Goal: Task Accomplishment & Management: Use online tool/utility

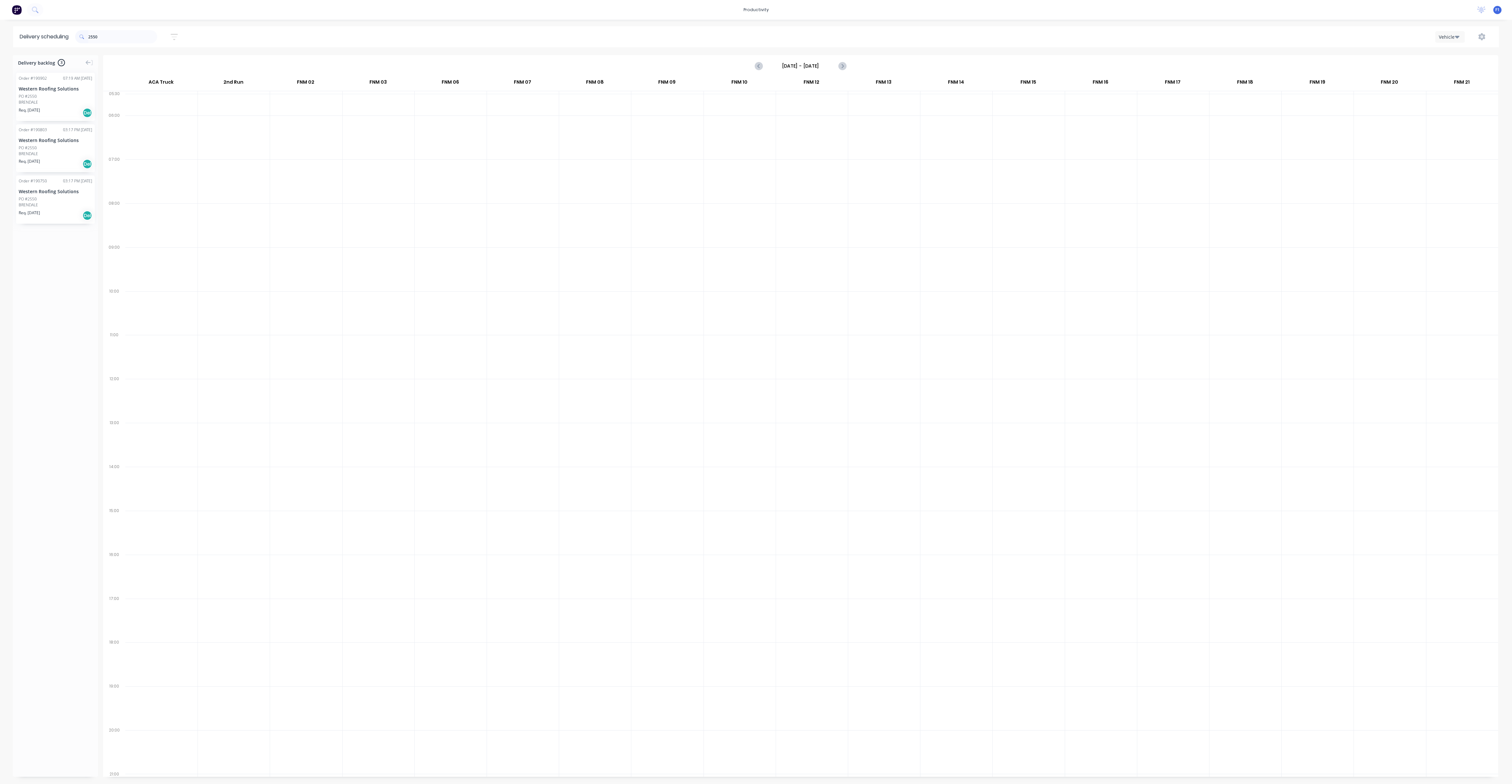
scroll to position [0, 0]
type input "2"
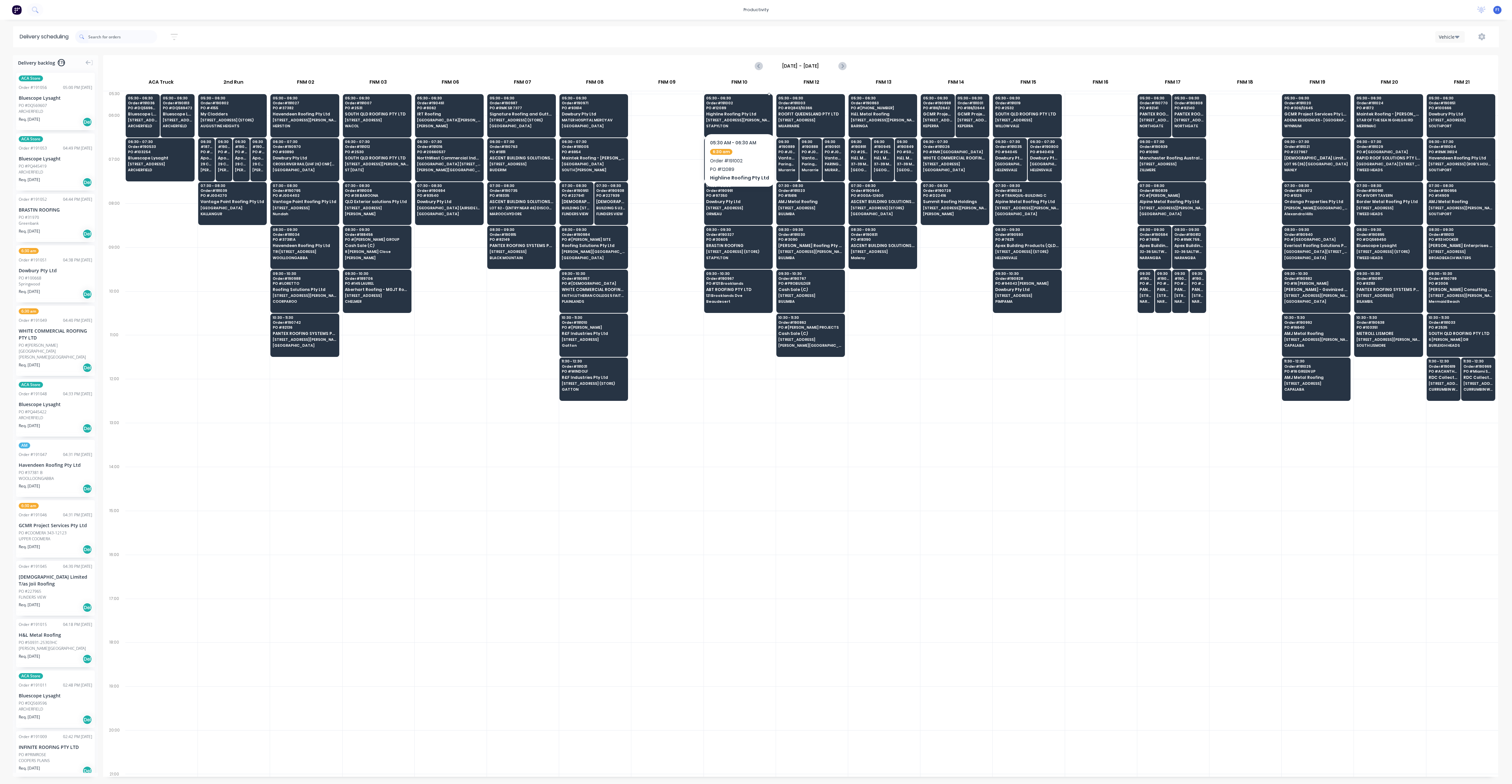
click at [742, 123] on div "05:30 - 06:30 Order # 191002 PO # 12089 Highline Roofing Pty Ltd [STREET_ADDRES…" at bounding box center [738, 112] width 68 height 37
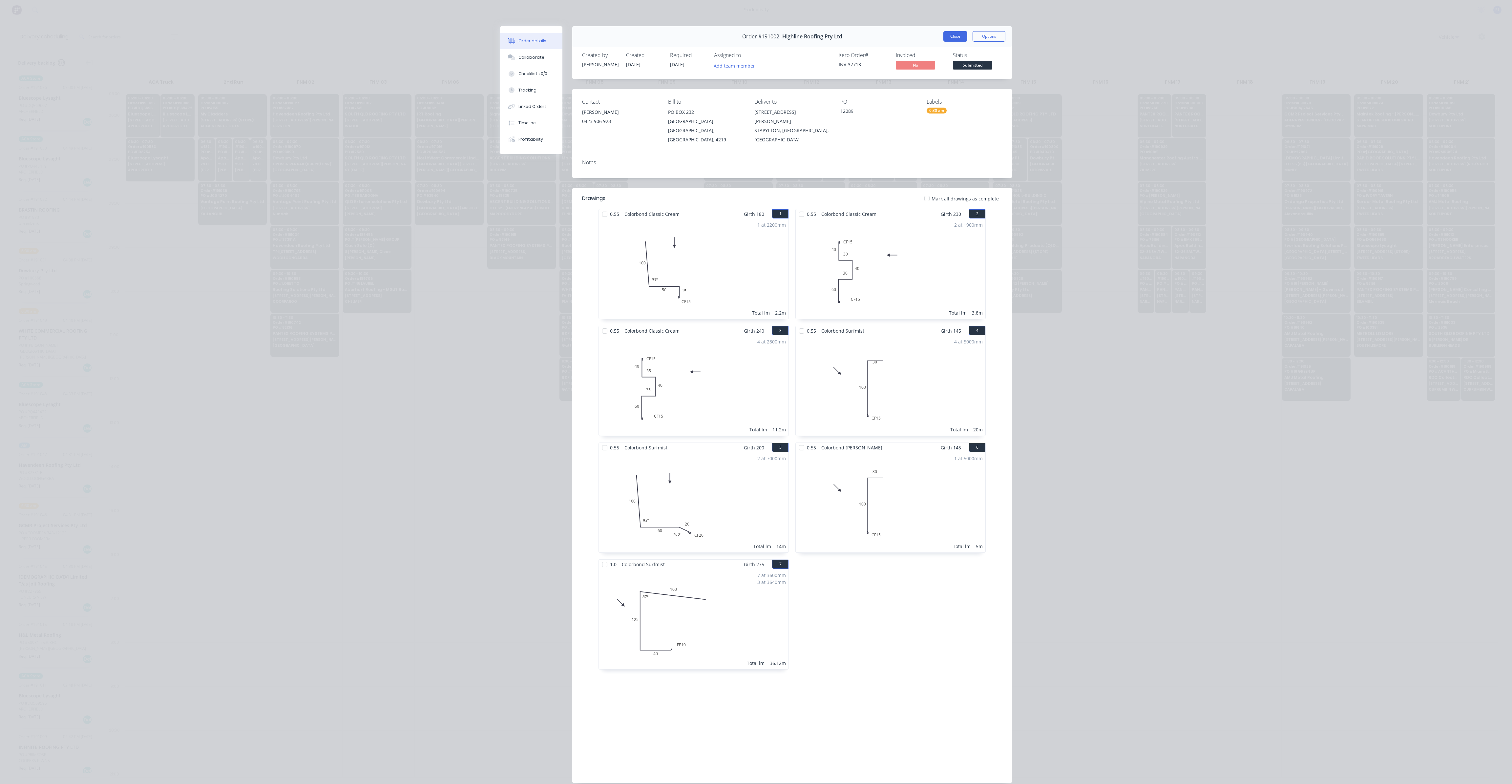
click at [958, 37] on button "Close" at bounding box center [955, 36] width 24 height 10
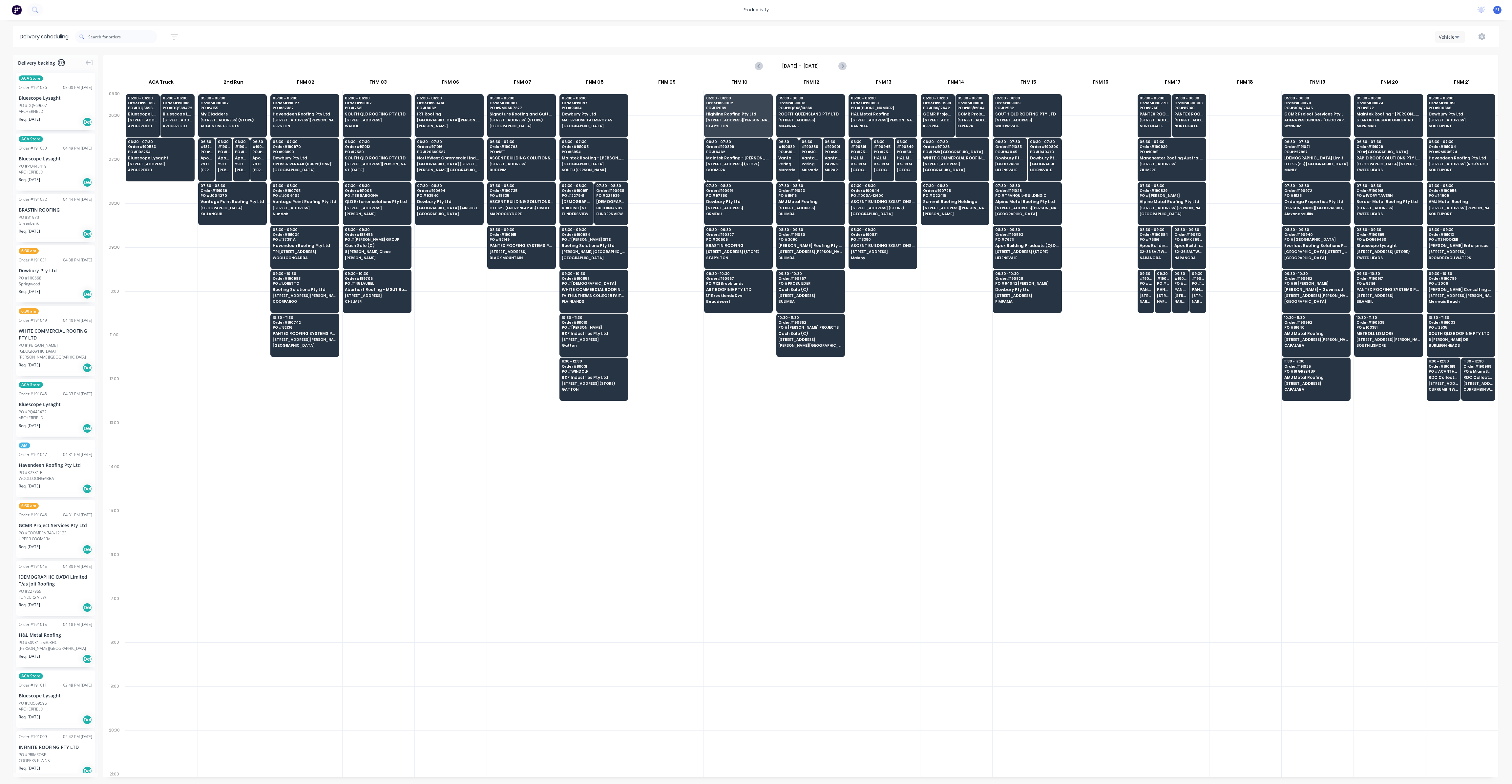
click at [746, 159] on span "Maintek Roofing - [PERSON_NAME]" at bounding box center [738, 157] width 64 height 4
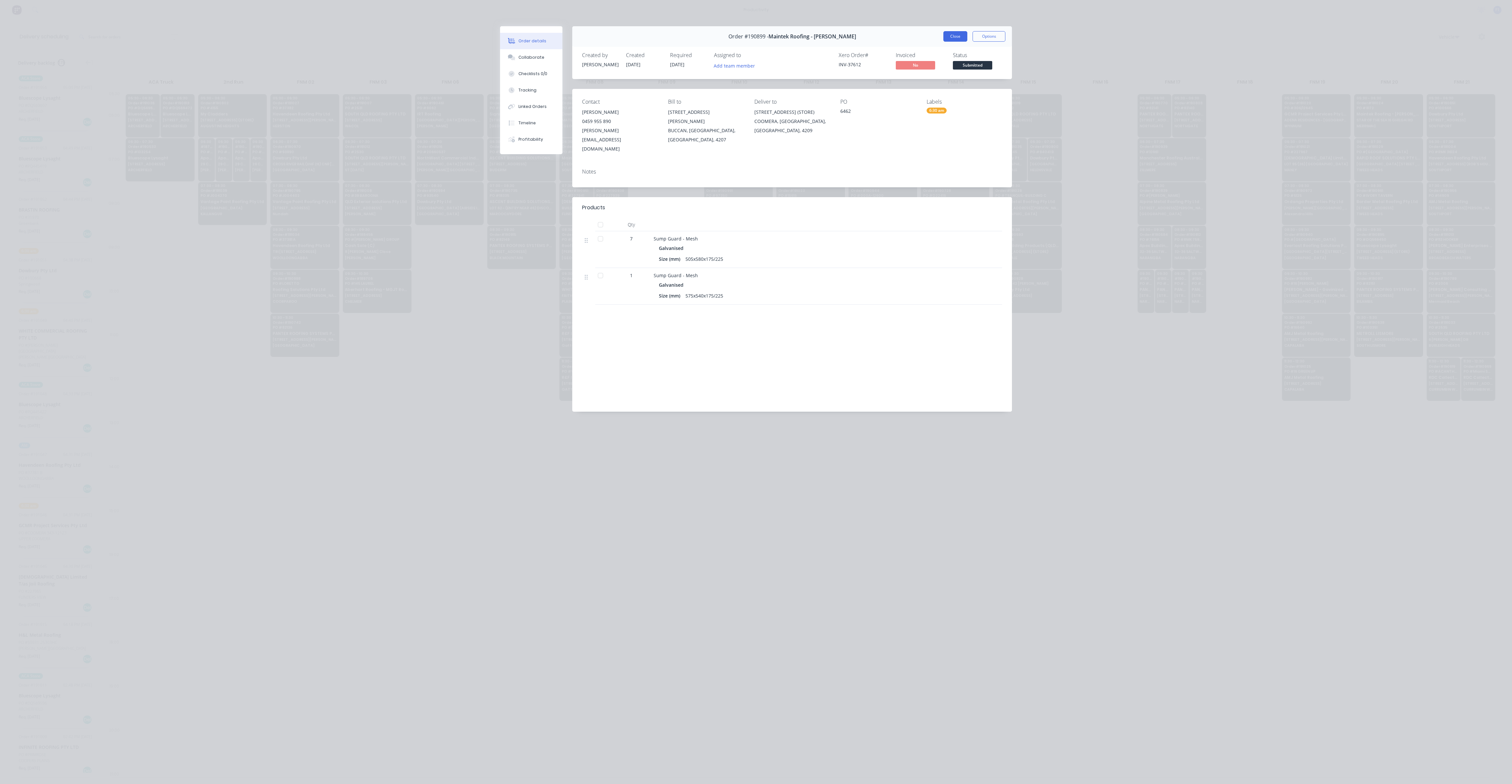
click at [957, 38] on button "Close" at bounding box center [955, 36] width 24 height 10
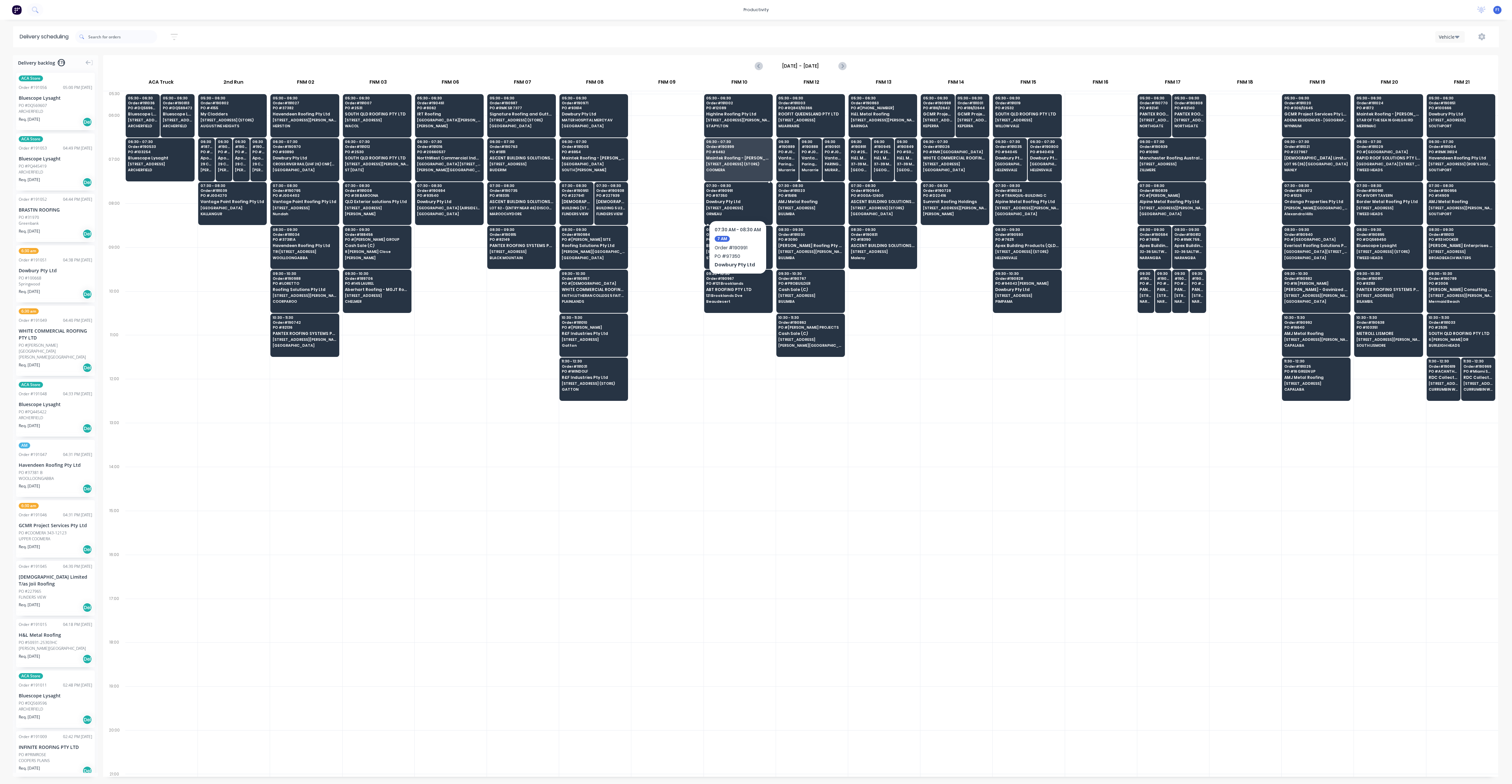
click at [744, 209] on span "[STREET_ADDRESS]" at bounding box center [738, 208] width 64 height 4
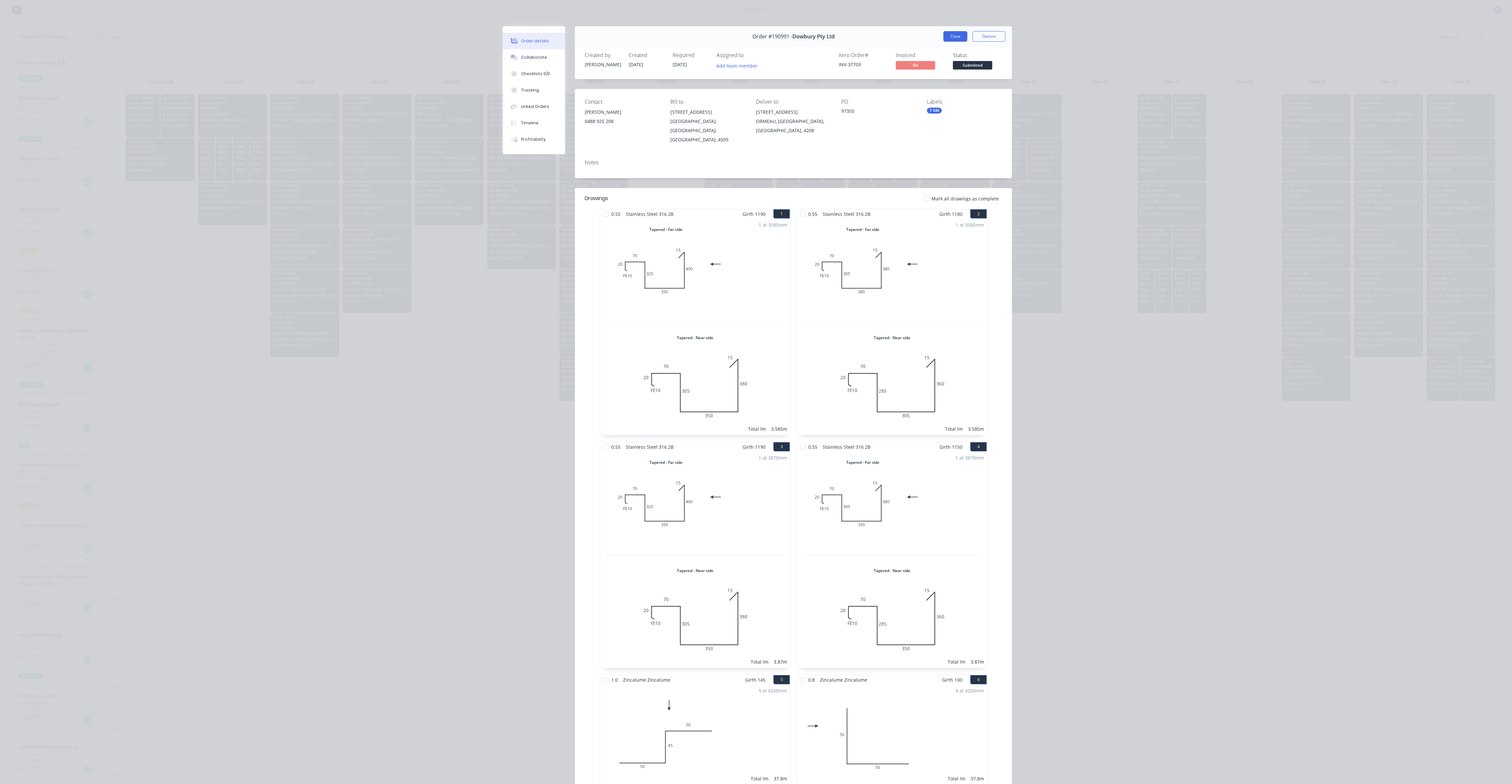
click at [947, 37] on button "Close" at bounding box center [955, 36] width 24 height 10
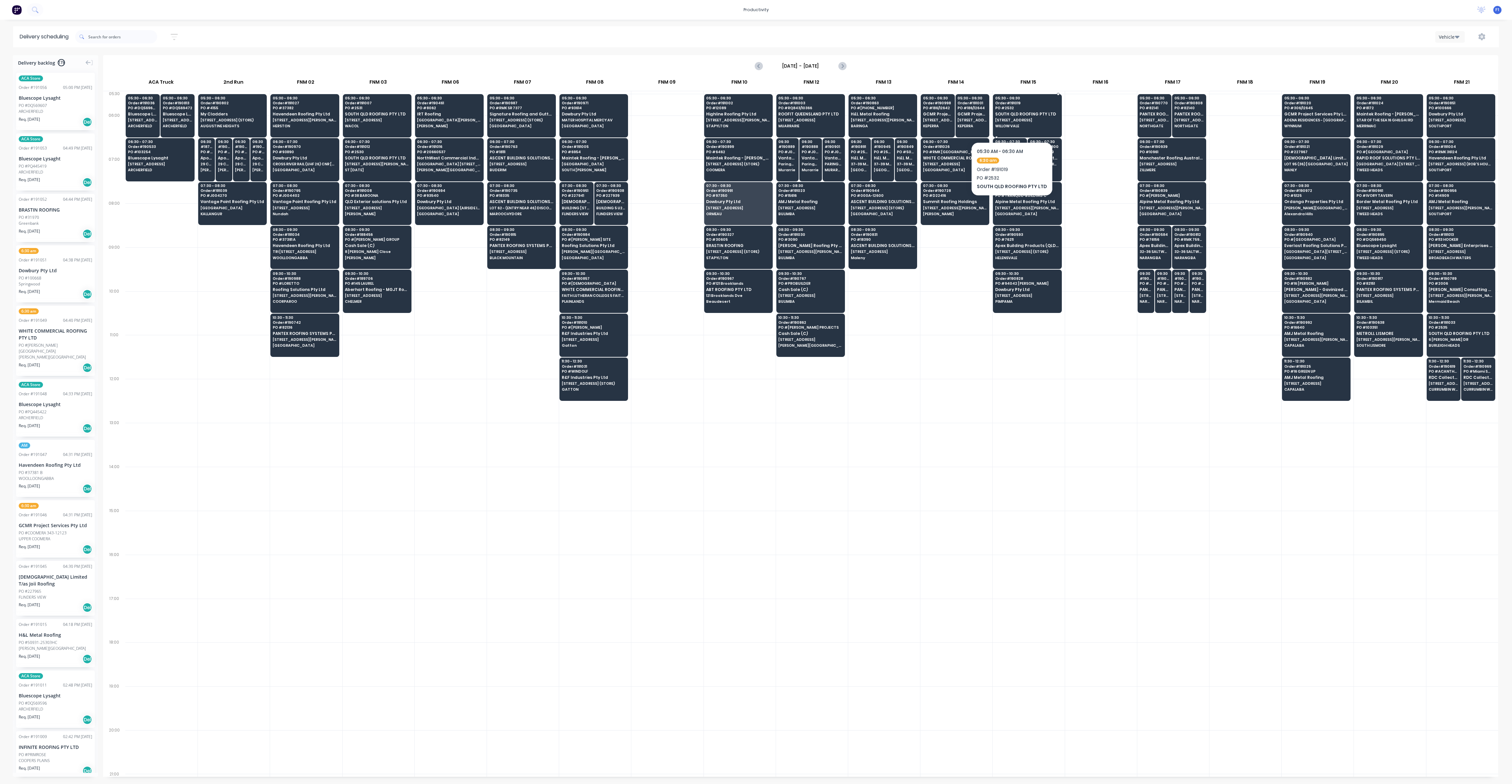
click at [1010, 122] on span "[STREET_ADDRESS]" at bounding box center [1027, 120] width 64 height 4
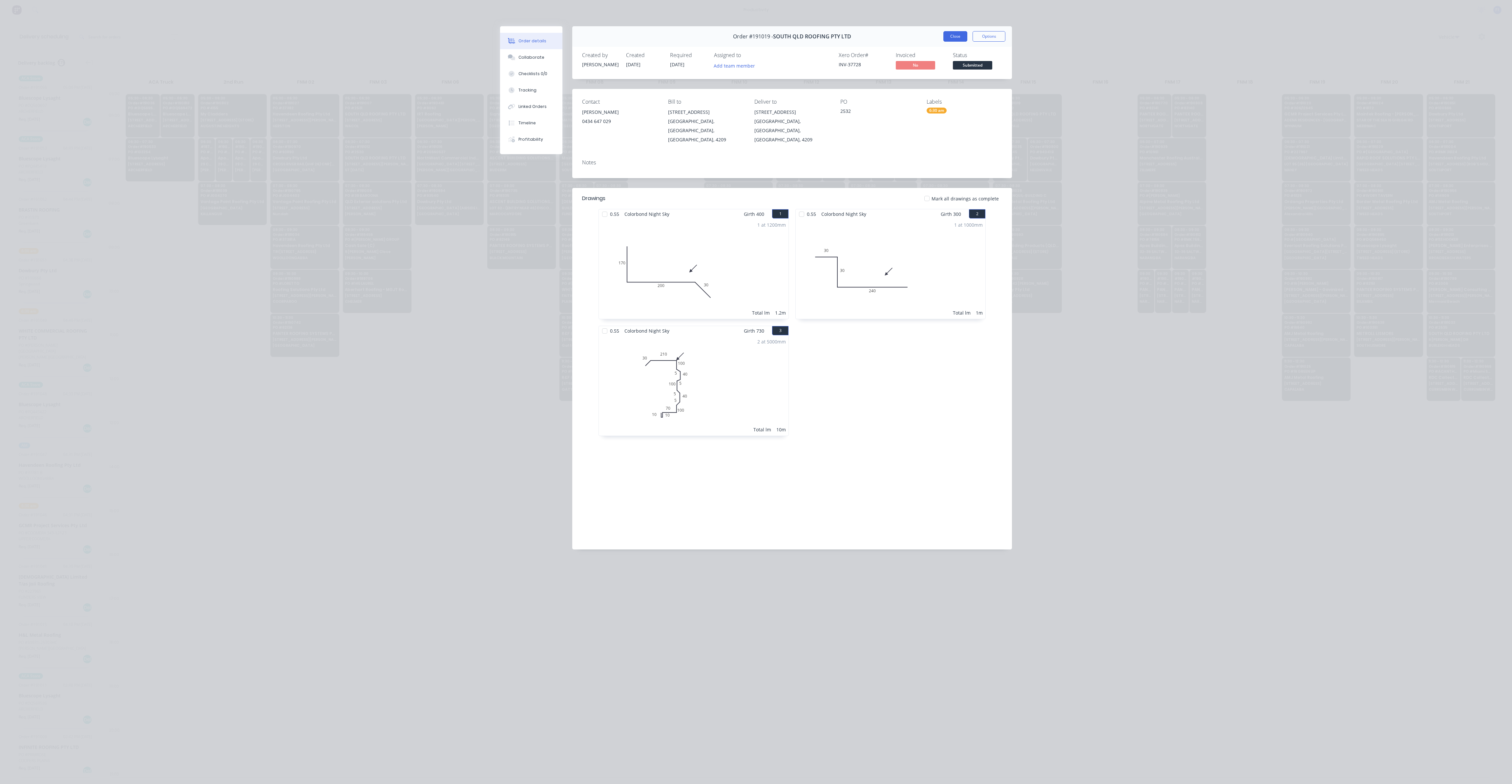
click at [953, 40] on button "Close" at bounding box center [955, 36] width 24 height 10
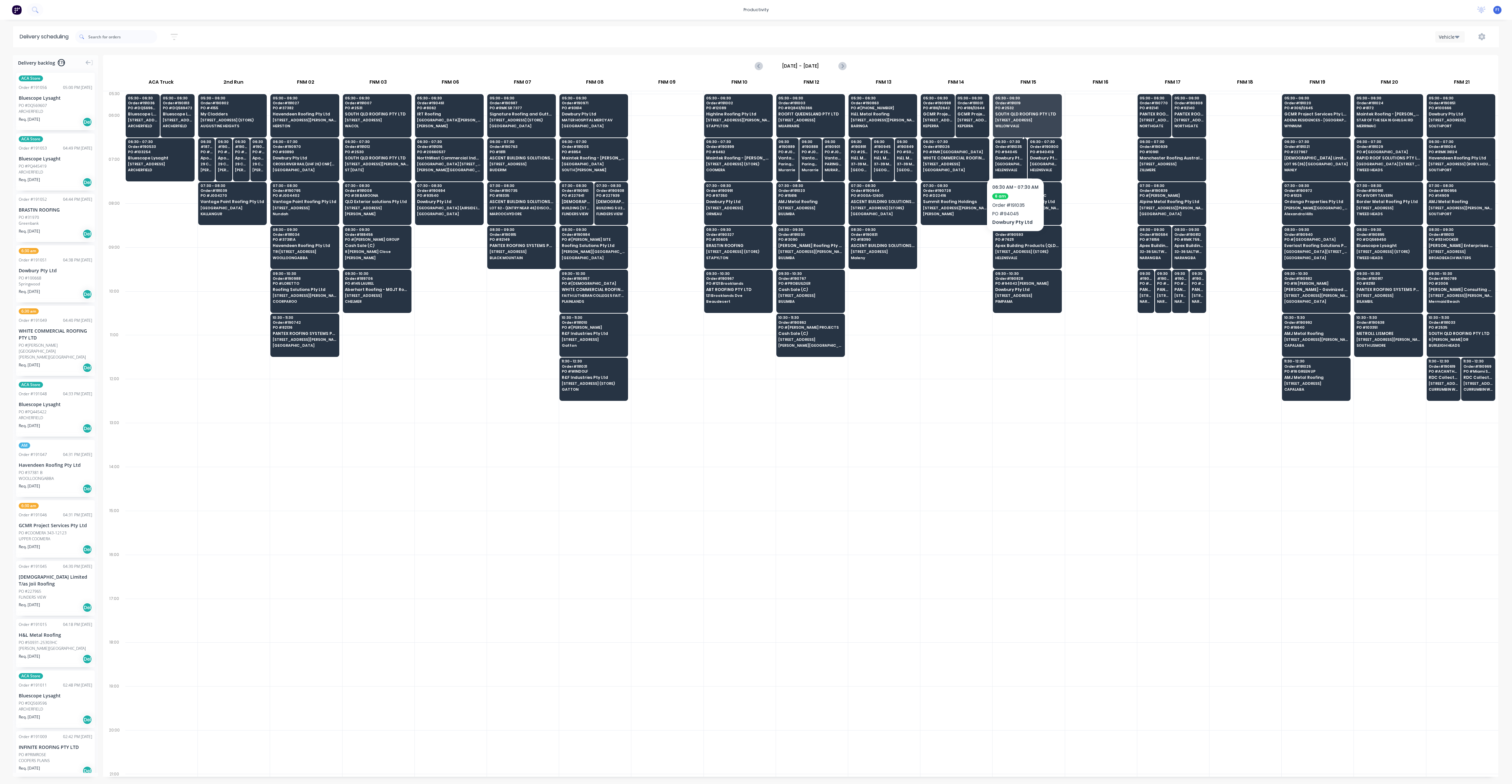
click at [1015, 158] on span "Dowbury Pty Ltd" at bounding box center [1010, 157] width 30 height 4
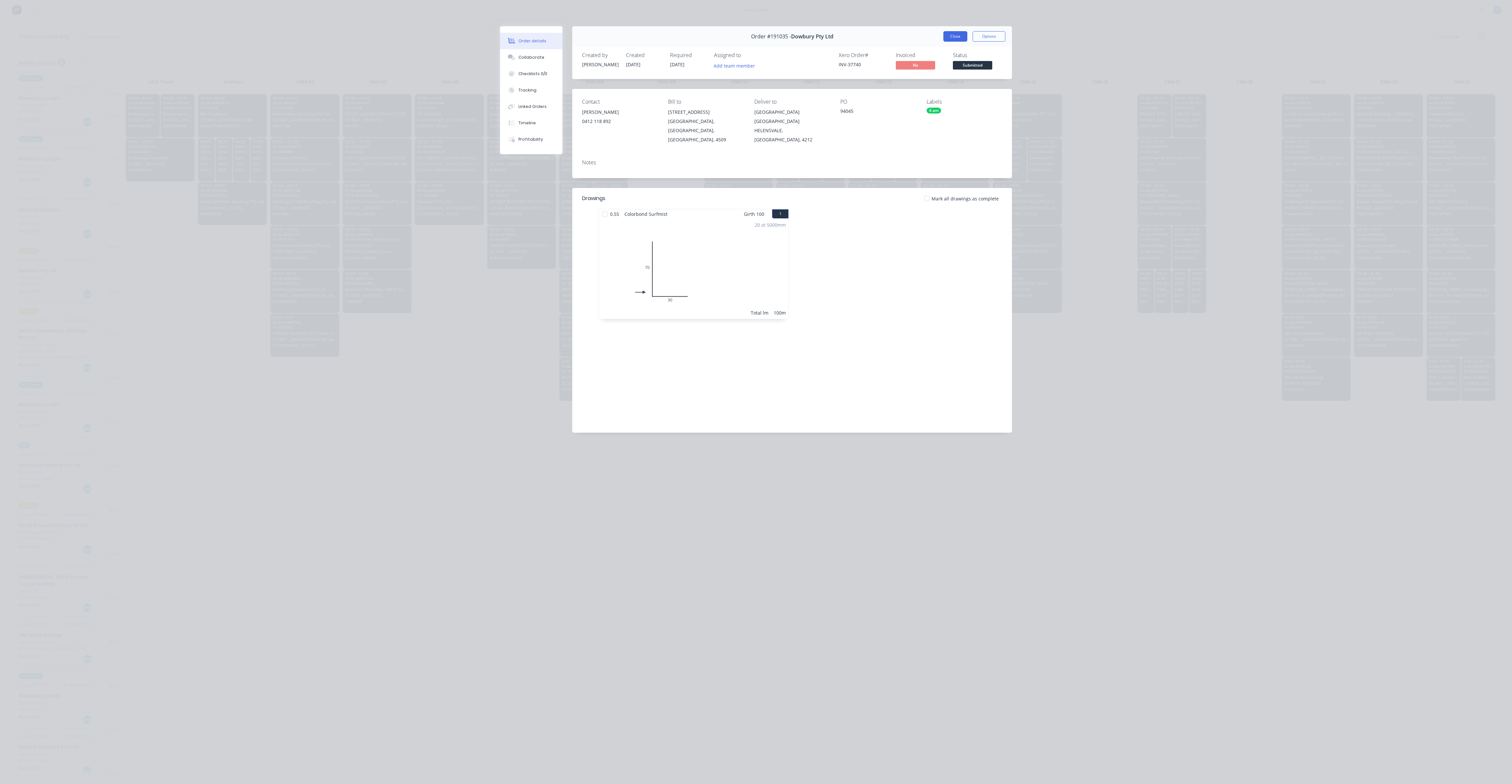
click at [953, 35] on button "Close" at bounding box center [955, 36] width 24 height 10
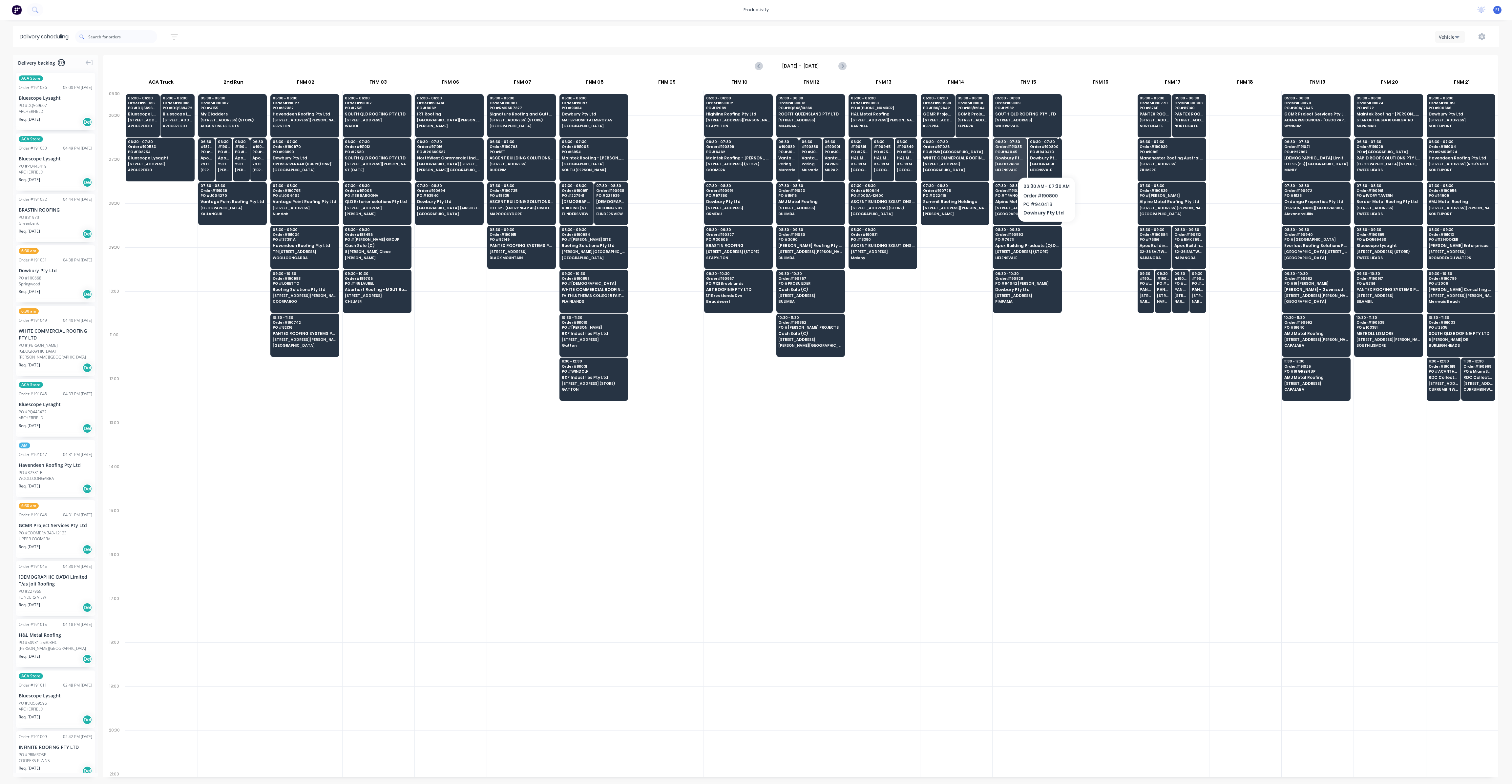
click at [1046, 160] on div "06:30 - 07:30 Order # 190800 PO # 94041 B Dowbury Pty Ltd [GEOGRAPHIC_DATA]" at bounding box center [1045, 156] width 33 height 37
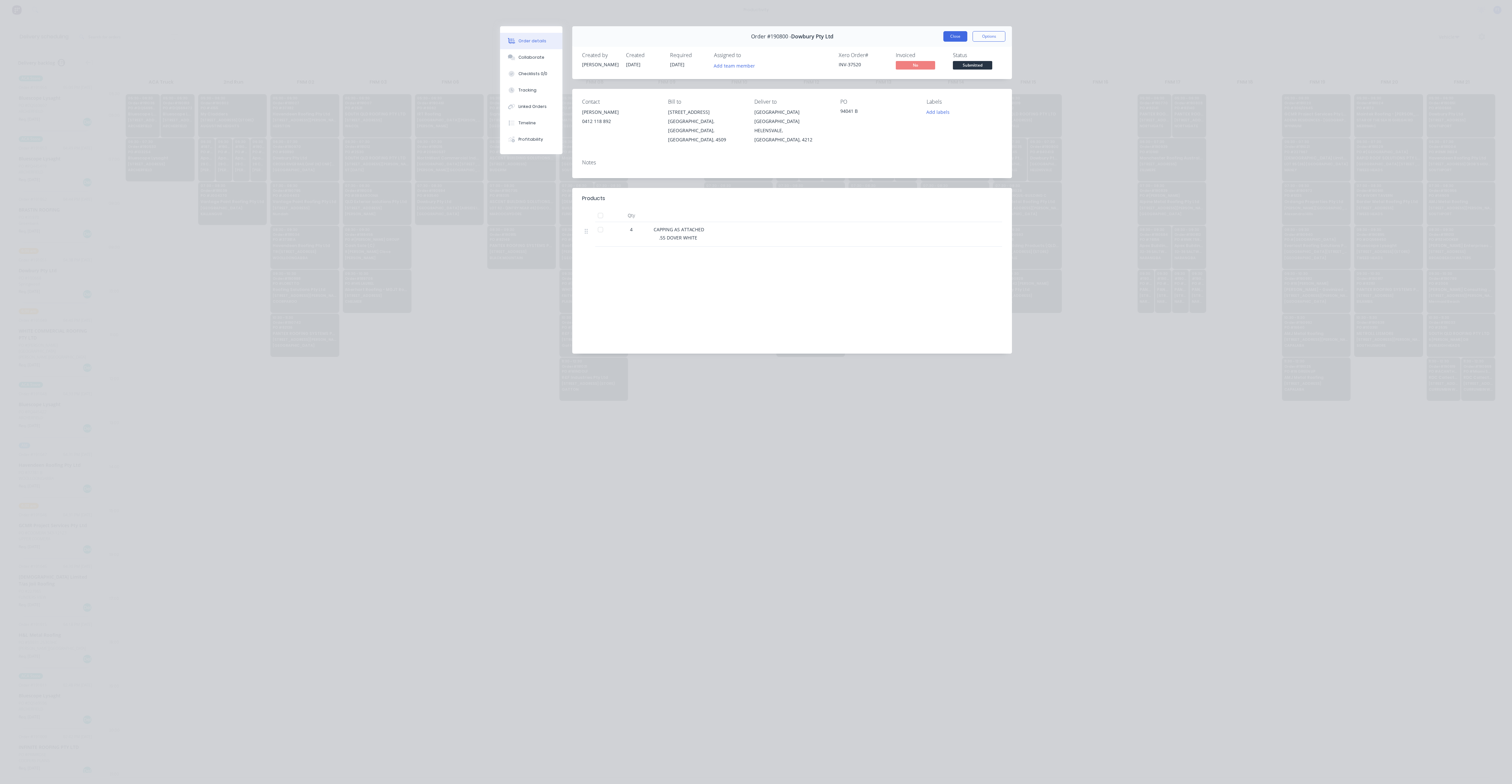
click at [953, 37] on button "Close" at bounding box center [955, 36] width 24 height 10
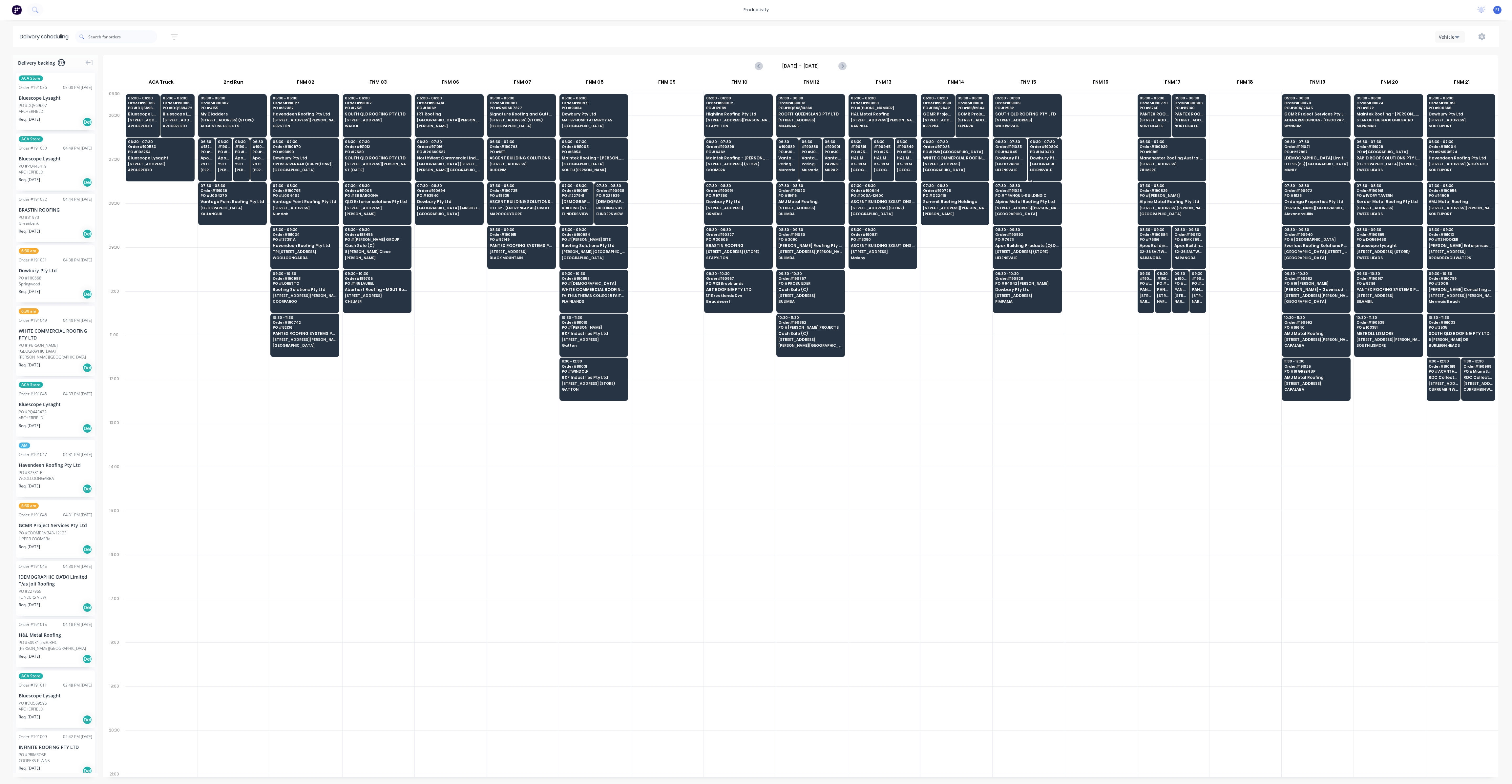
click at [1042, 168] on span "HELENSVALE" at bounding box center [1045, 170] width 30 height 4
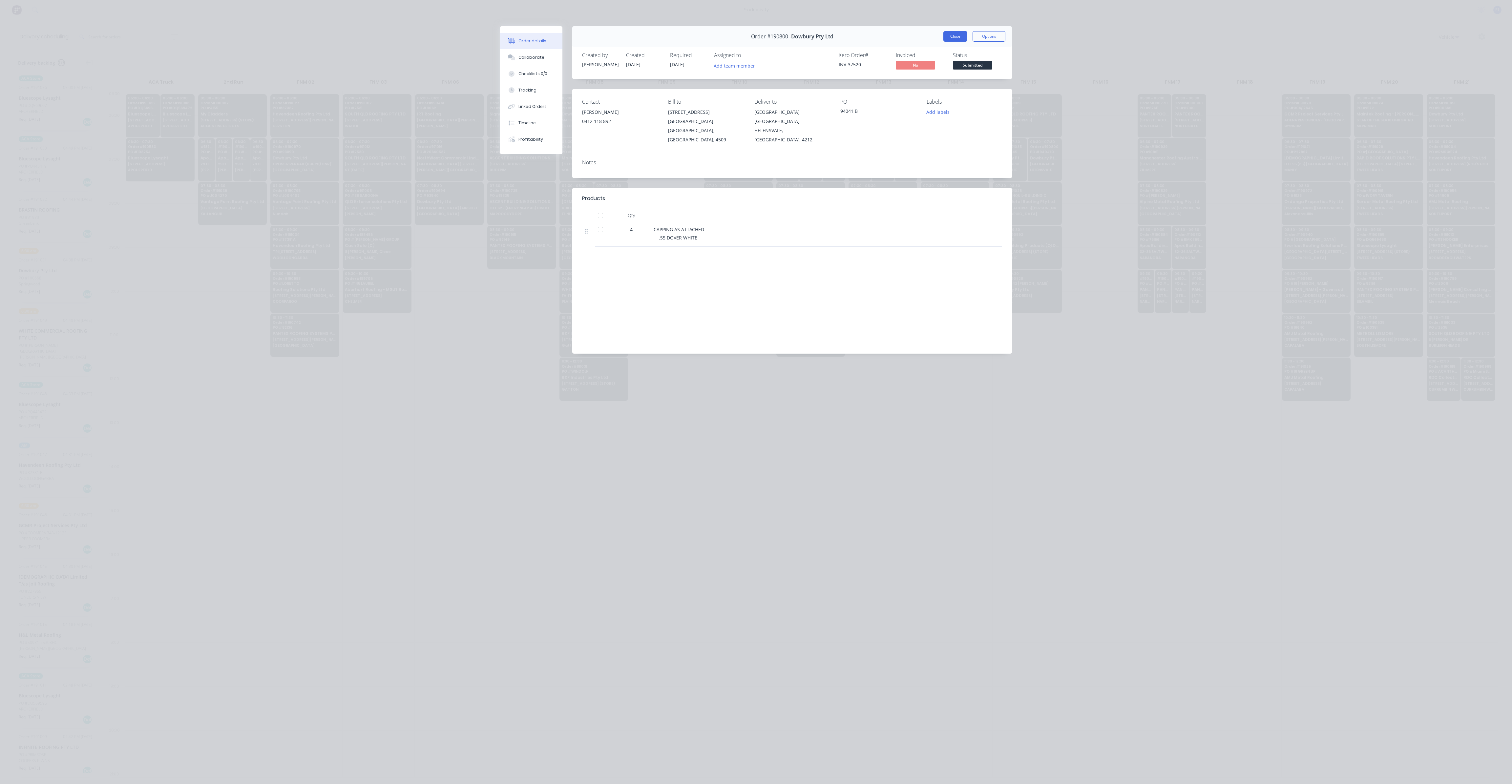
click at [955, 36] on button "Close" at bounding box center [955, 36] width 24 height 10
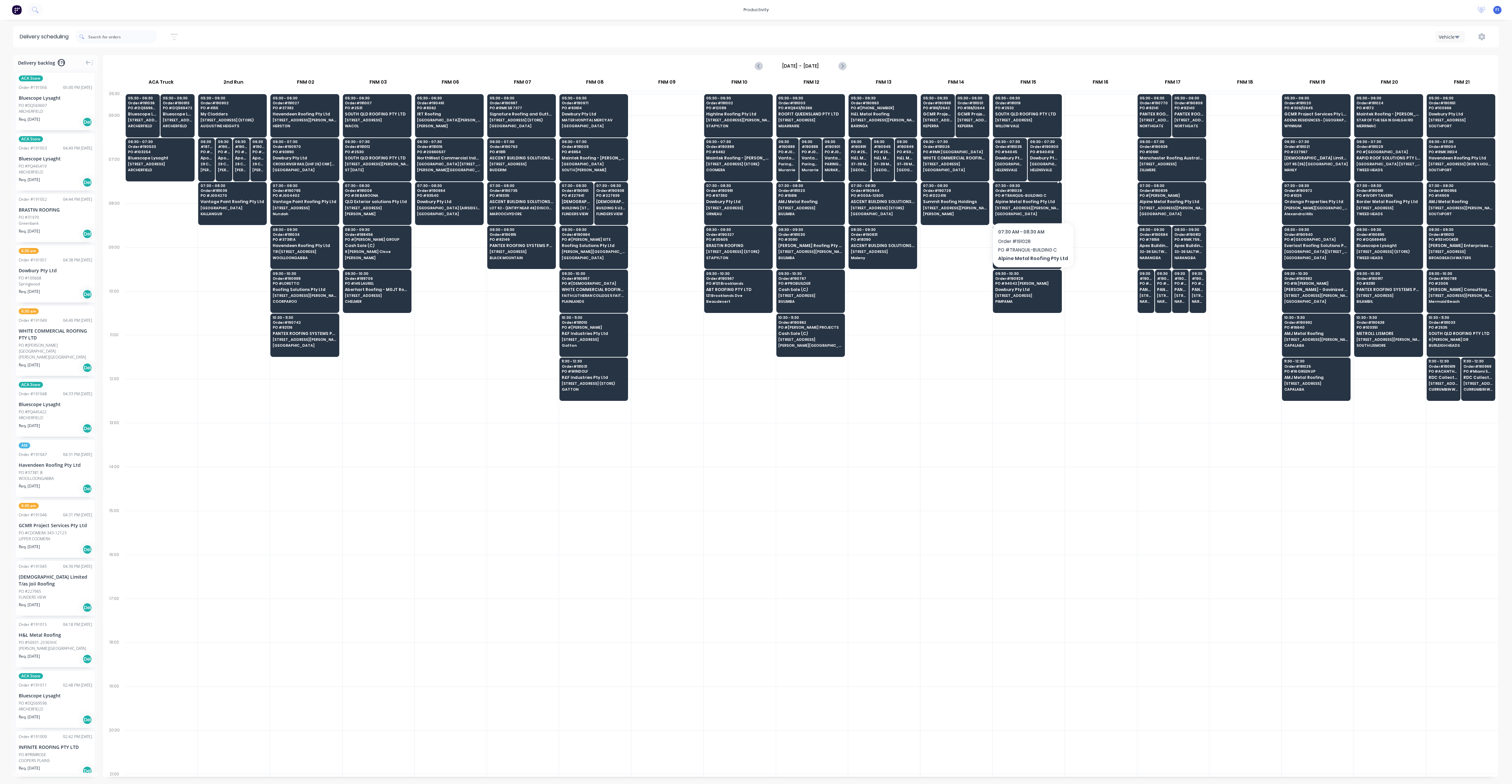
click at [1031, 206] on span "[STREET_ADDRESS][PERSON_NAME]" at bounding box center [1027, 208] width 64 height 4
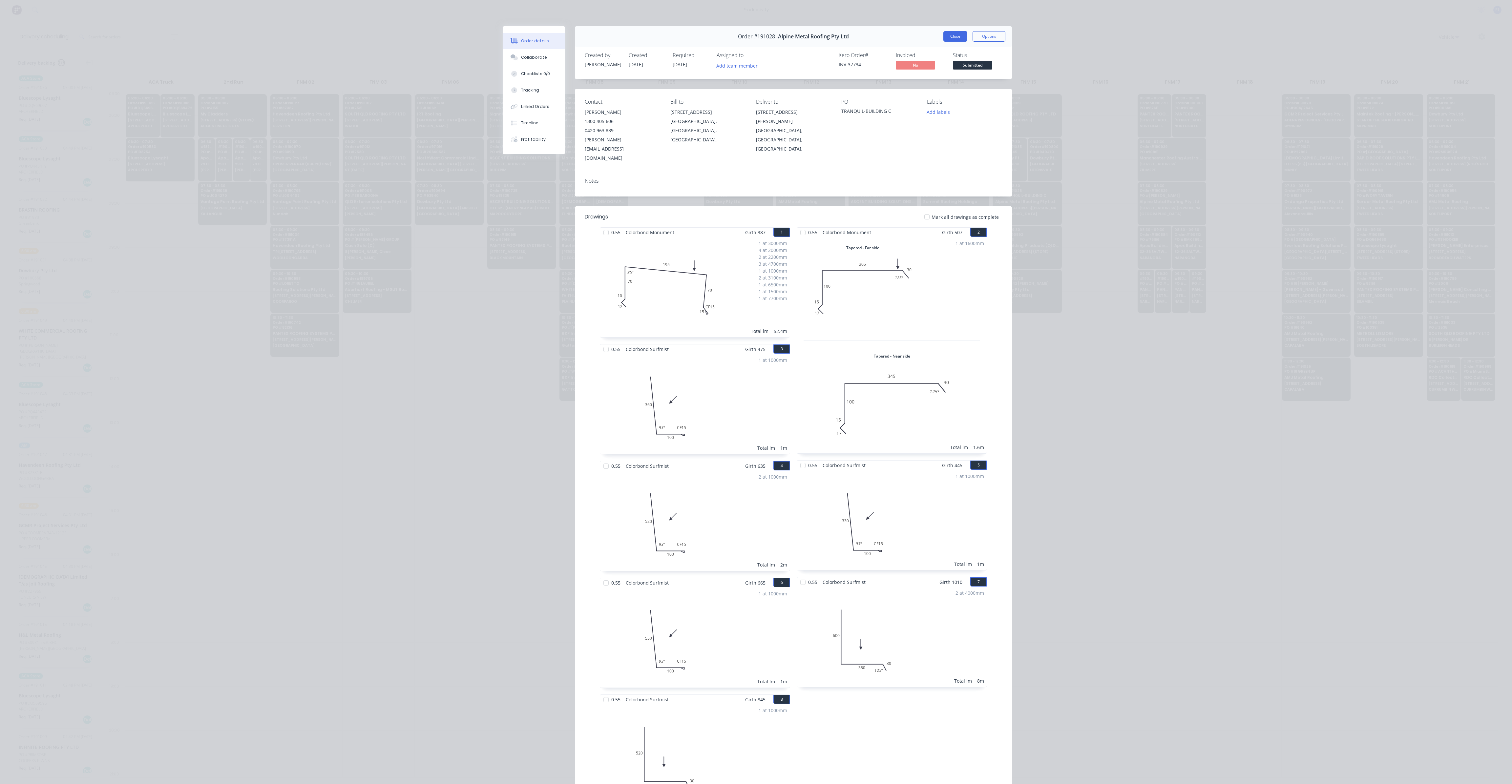
click at [946, 34] on button "Close" at bounding box center [955, 36] width 24 height 10
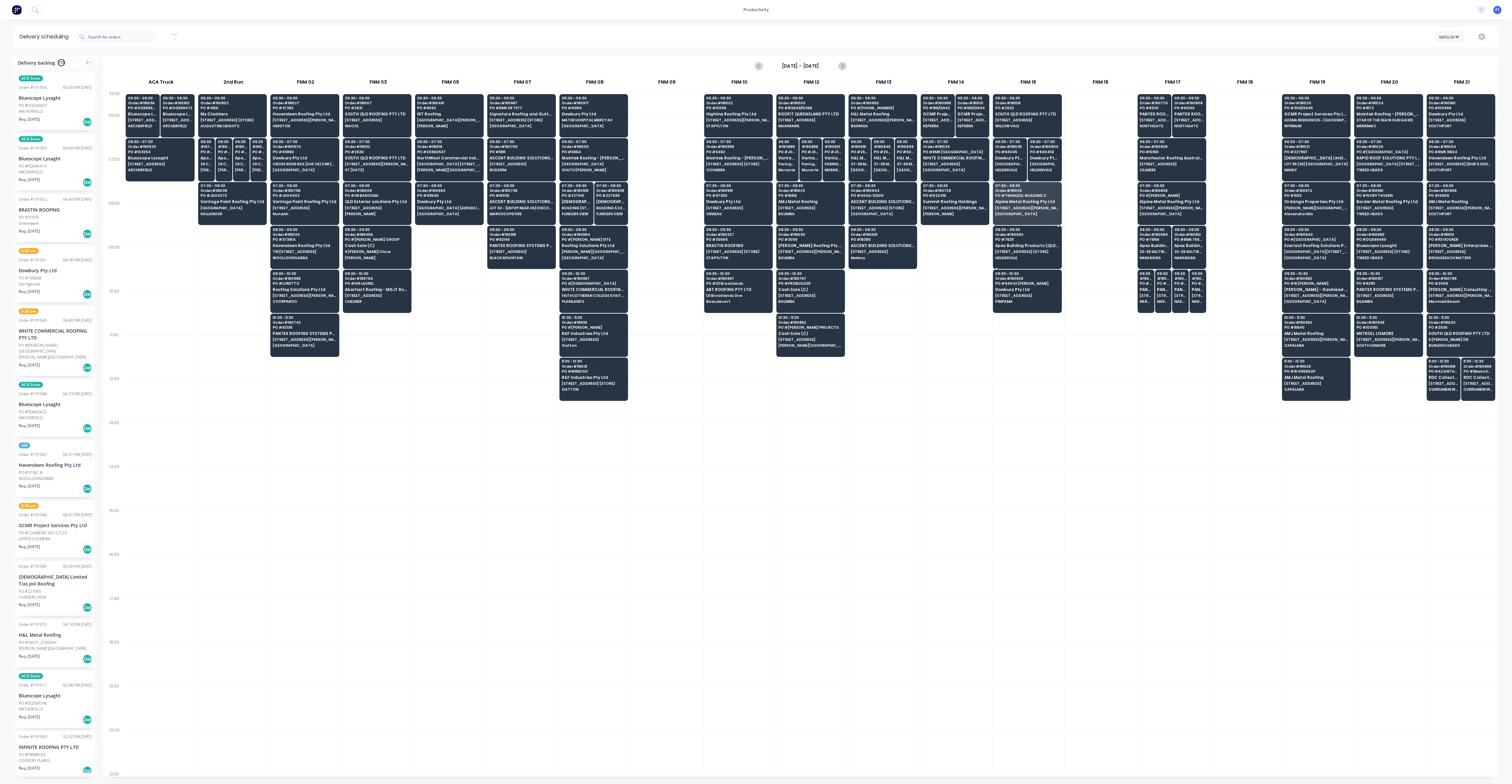
click at [1037, 258] on div "08:30 - 09:30 Order # 190593 PO # 76211 Apex Building Products (QLD) Pty Ltd [S…" at bounding box center [1027, 244] width 68 height 37
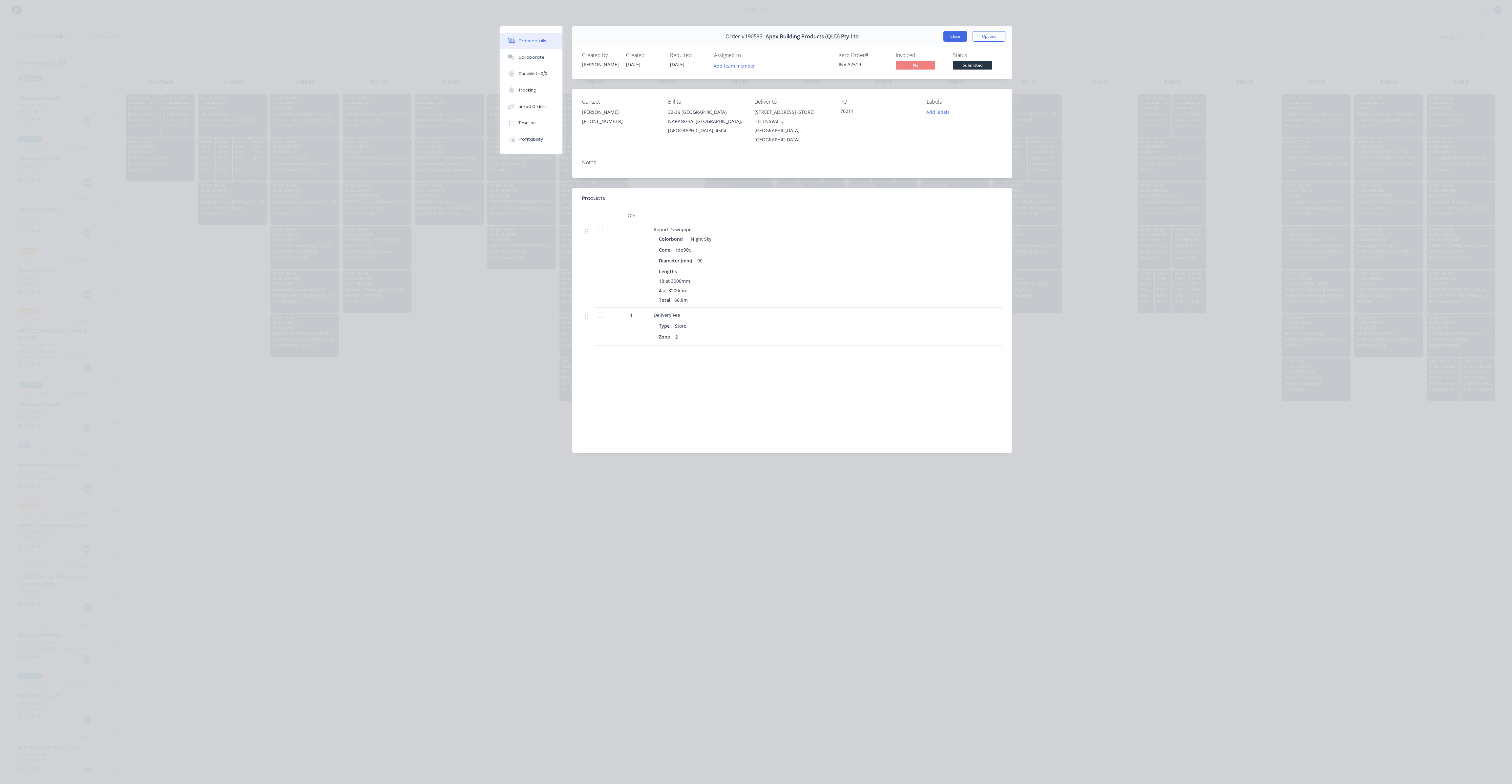
click at [953, 37] on button "Close" at bounding box center [955, 36] width 24 height 10
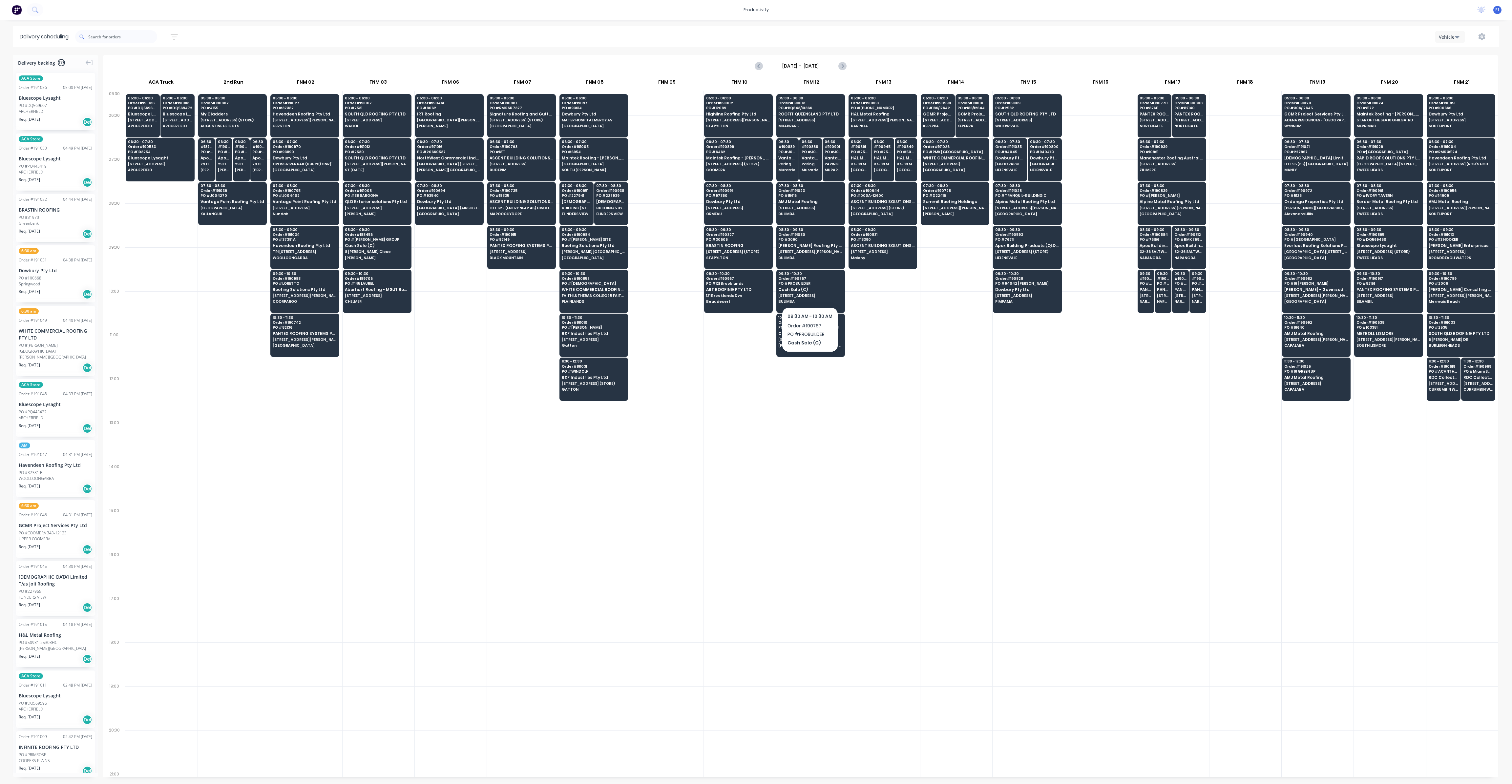
click at [918, 307] on div at bounding box center [884, 313] width 72 height 44
drag, startPoint x: 1028, startPoint y: 301, endPoint x: 1028, endPoint y: 309, distance: 8.0
drag, startPoint x: 1034, startPoint y: 252, endPoint x: 1034, endPoint y: 279, distance: 27.0
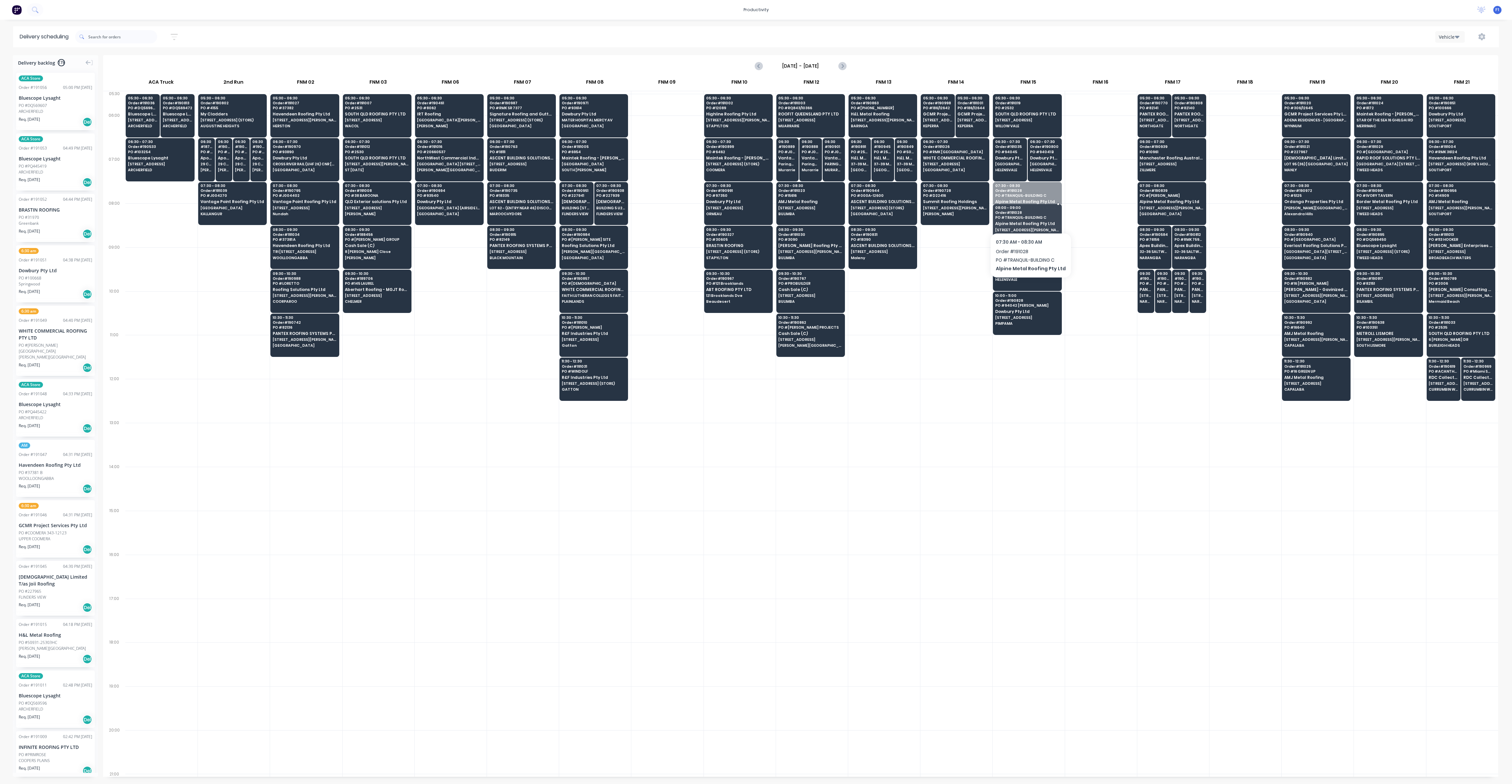
drag, startPoint x: 1028, startPoint y: 209, endPoint x: 1028, endPoint y: 227, distance: 18.0
drag, startPoint x: 1010, startPoint y: 167, endPoint x: 1011, endPoint y: 190, distance: 23.0
drag, startPoint x: 1007, startPoint y: 170, endPoint x: 1007, endPoint y: 175, distance: 5.0
drag, startPoint x: 733, startPoint y: 206, endPoint x: 1039, endPoint y: 160, distance: 309.4
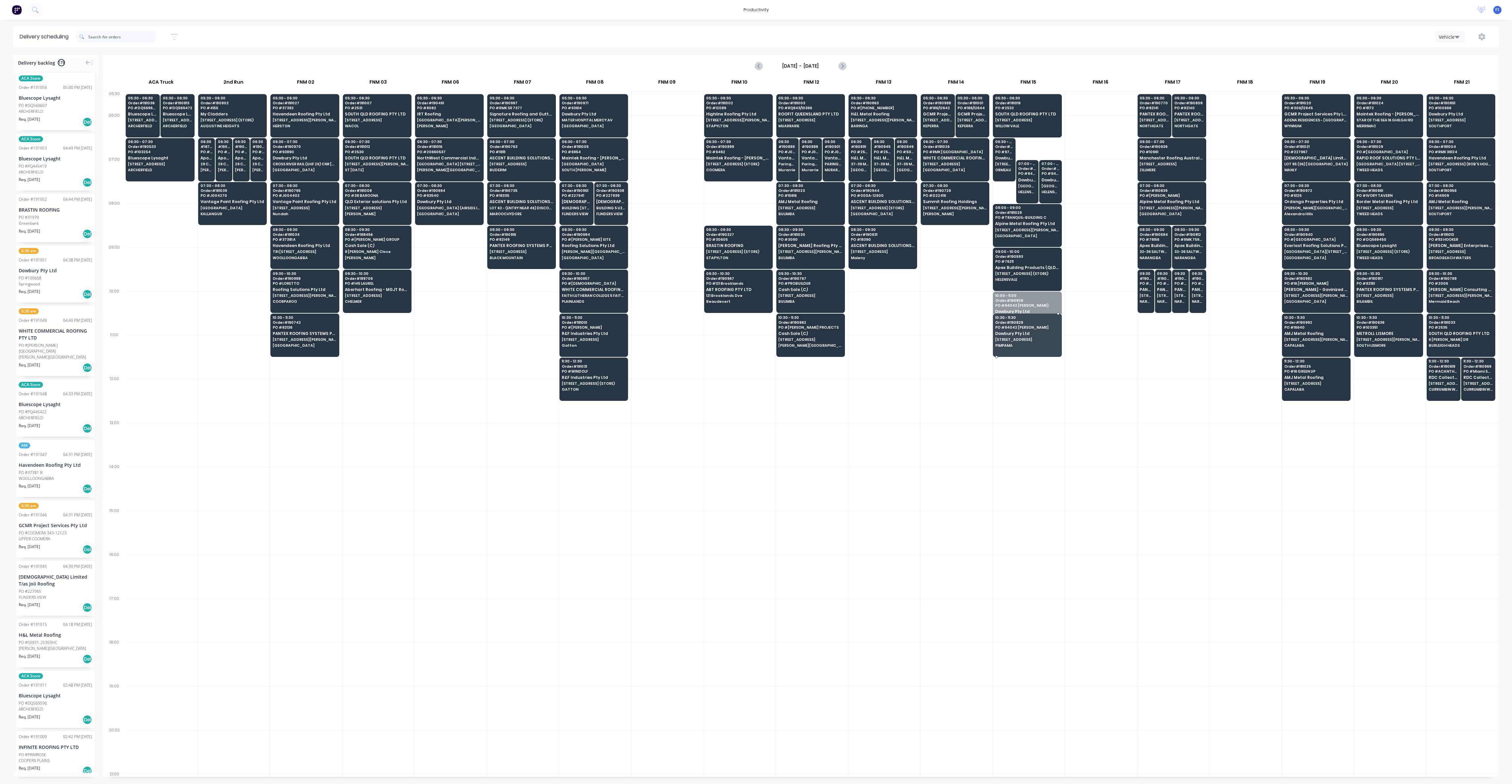
drag, startPoint x: 1024, startPoint y: 318, endPoint x: 1024, endPoint y: 347, distance: 29.0
drag, startPoint x: 1026, startPoint y: 272, endPoint x: 1024, endPoint y: 292, distance: 20.1
drag, startPoint x: 1022, startPoint y: 236, endPoint x: 1022, endPoint y: 249, distance: 13.0
drag, startPoint x: 1025, startPoint y: 194, endPoint x: 1016, endPoint y: 207, distance: 15.8
drag, startPoint x: 1037, startPoint y: 185, endPoint x: 1037, endPoint y: 205, distance: 20.0
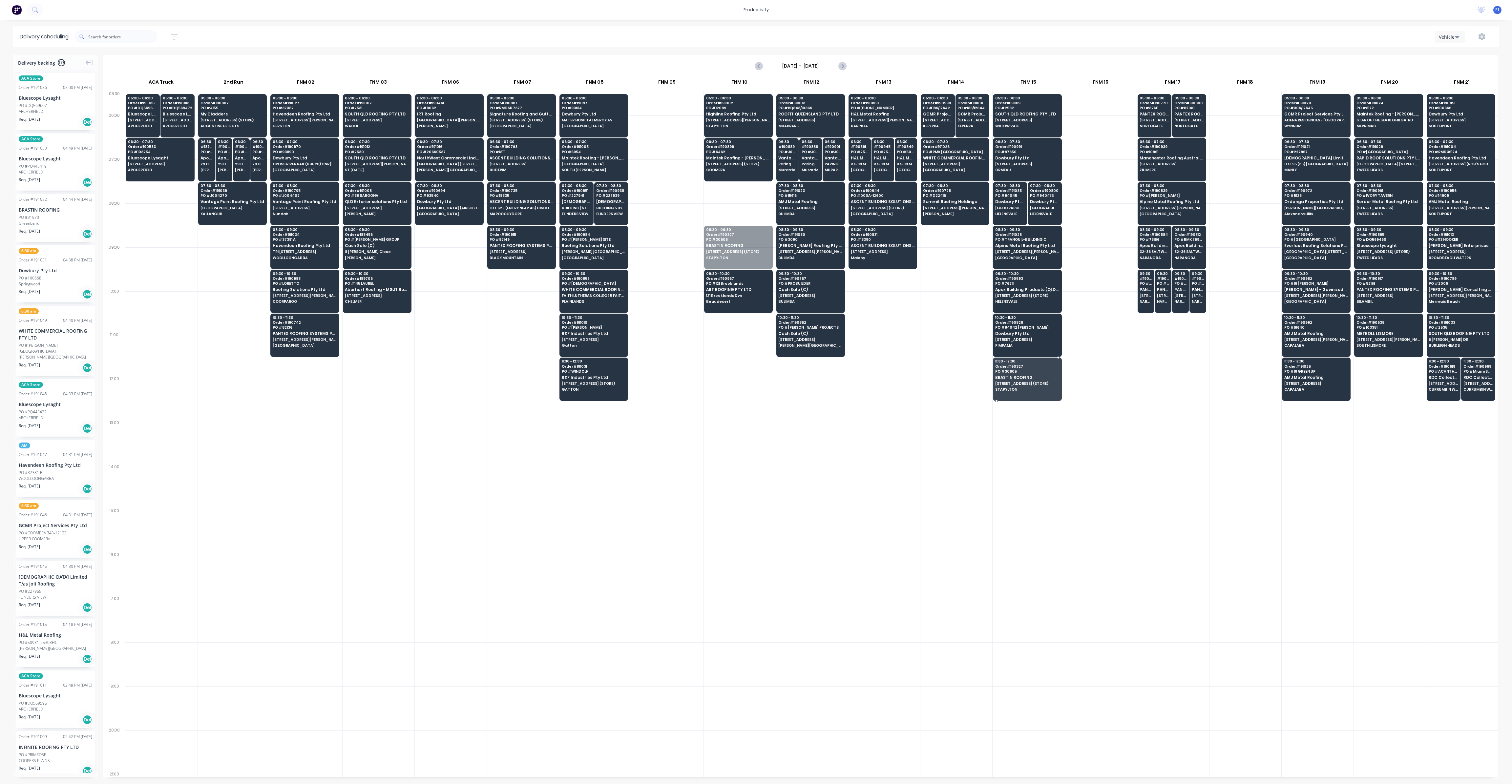
drag, startPoint x: 746, startPoint y: 244, endPoint x: 1028, endPoint y: 384, distance: 314.8
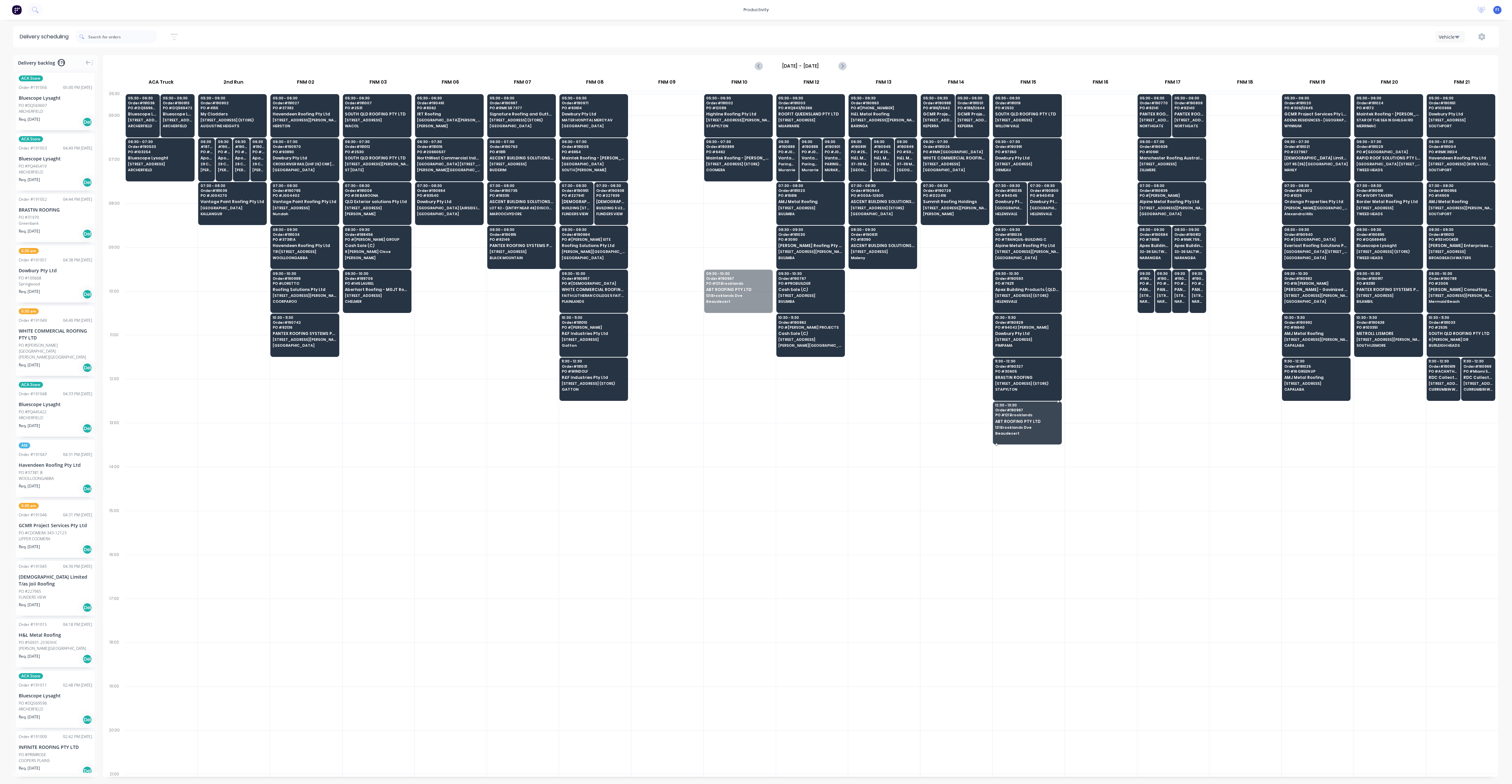
drag, startPoint x: 721, startPoint y: 291, endPoint x: 1035, endPoint y: 426, distance: 341.8
drag, startPoint x: 1443, startPoint y: 381, endPoint x: 1443, endPoint y: 423, distance: 42.0
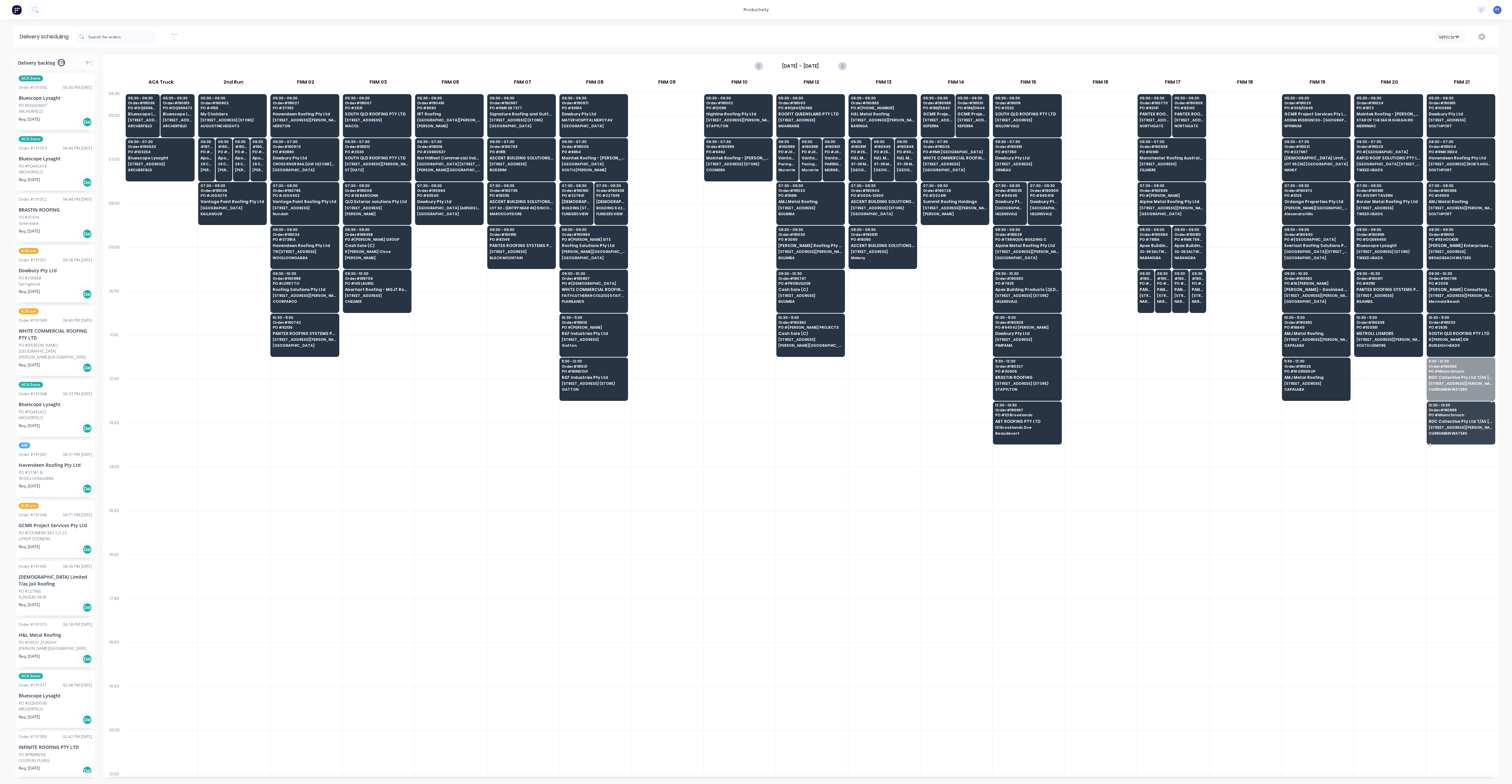
drag, startPoint x: 1468, startPoint y: 382, endPoint x: 1475, endPoint y: 424, distance: 42.6
drag, startPoint x: 1462, startPoint y: 345, endPoint x: 1461, endPoint y: 384, distance: 39.0
drag, startPoint x: 1454, startPoint y: 299, endPoint x: 1459, endPoint y: 336, distance: 37.3
drag, startPoint x: 1455, startPoint y: 254, endPoint x: 1458, endPoint y: 290, distance: 36.1
drag, startPoint x: 1452, startPoint y: 209, endPoint x: 1455, endPoint y: 252, distance: 43.1
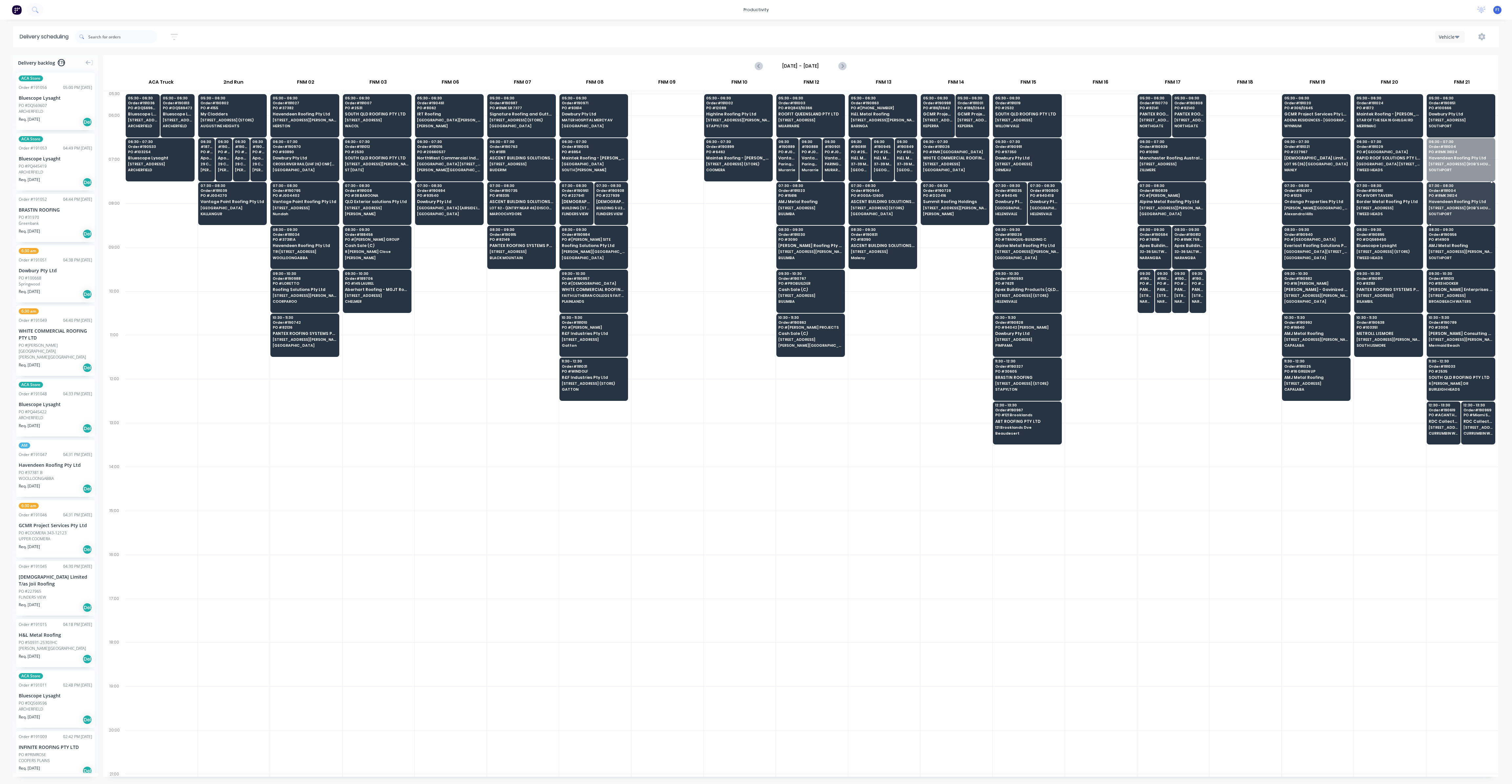
drag, startPoint x: 1456, startPoint y: 168, endPoint x: 1460, endPoint y: 205, distance: 37.2
drag, startPoint x: 1450, startPoint y: 120, endPoint x: 1451, endPoint y: 158, distance: 38.0
drag, startPoint x: 721, startPoint y: 118, endPoint x: 1445, endPoint y: 117, distance: 724.0
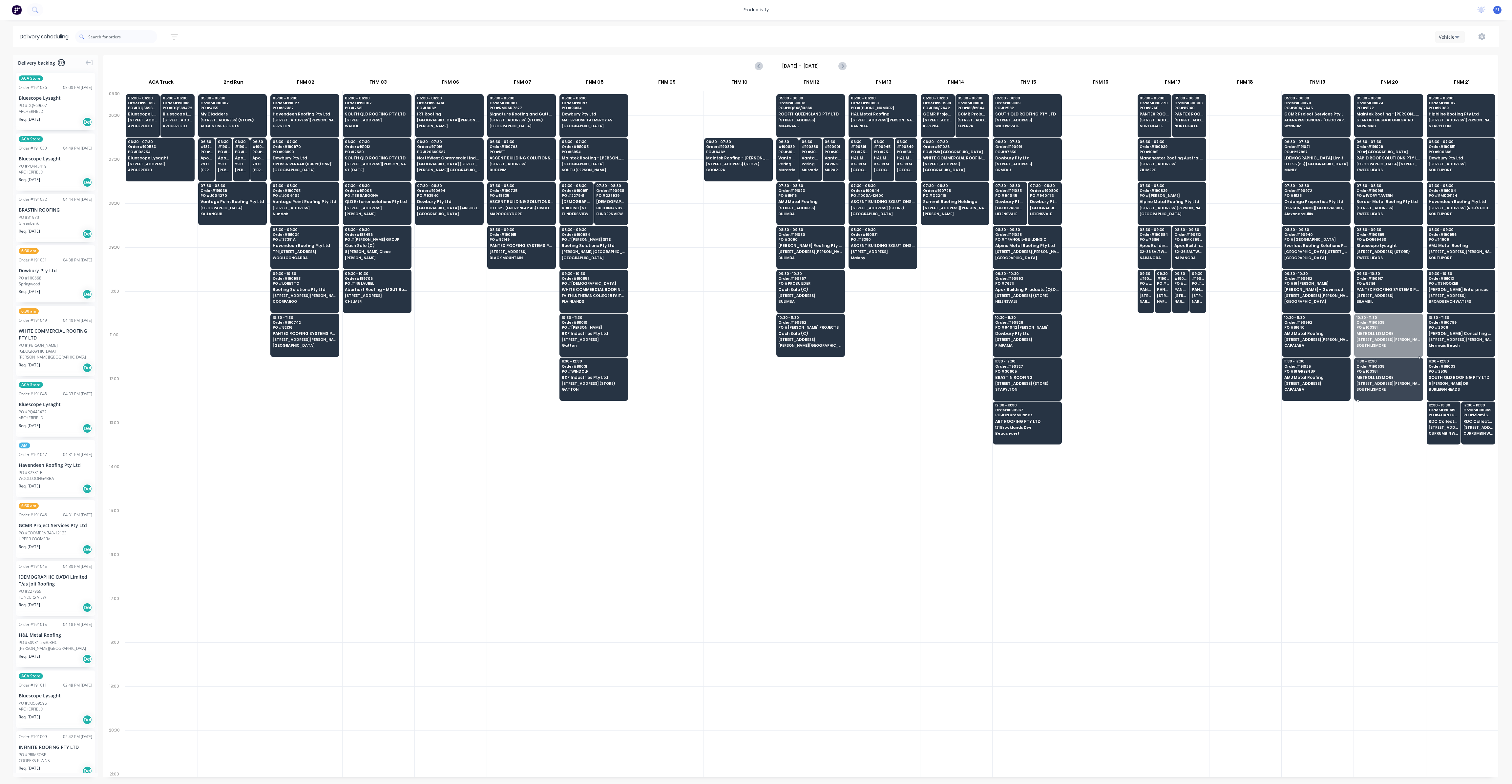
drag, startPoint x: 1387, startPoint y: 339, endPoint x: 1390, endPoint y: 380, distance: 41.1
drag, startPoint x: 1387, startPoint y: 287, endPoint x: 1390, endPoint y: 331, distance: 44.1
drag, startPoint x: 1381, startPoint y: 251, endPoint x: 1384, endPoint y: 298, distance: 47.1
drag, startPoint x: 1380, startPoint y: 212, endPoint x: 1384, endPoint y: 252, distance: 40.2
drag, startPoint x: 1378, startPoint y: 169, endPoint x: 1380, endPoint y: 211, distance: 42.0
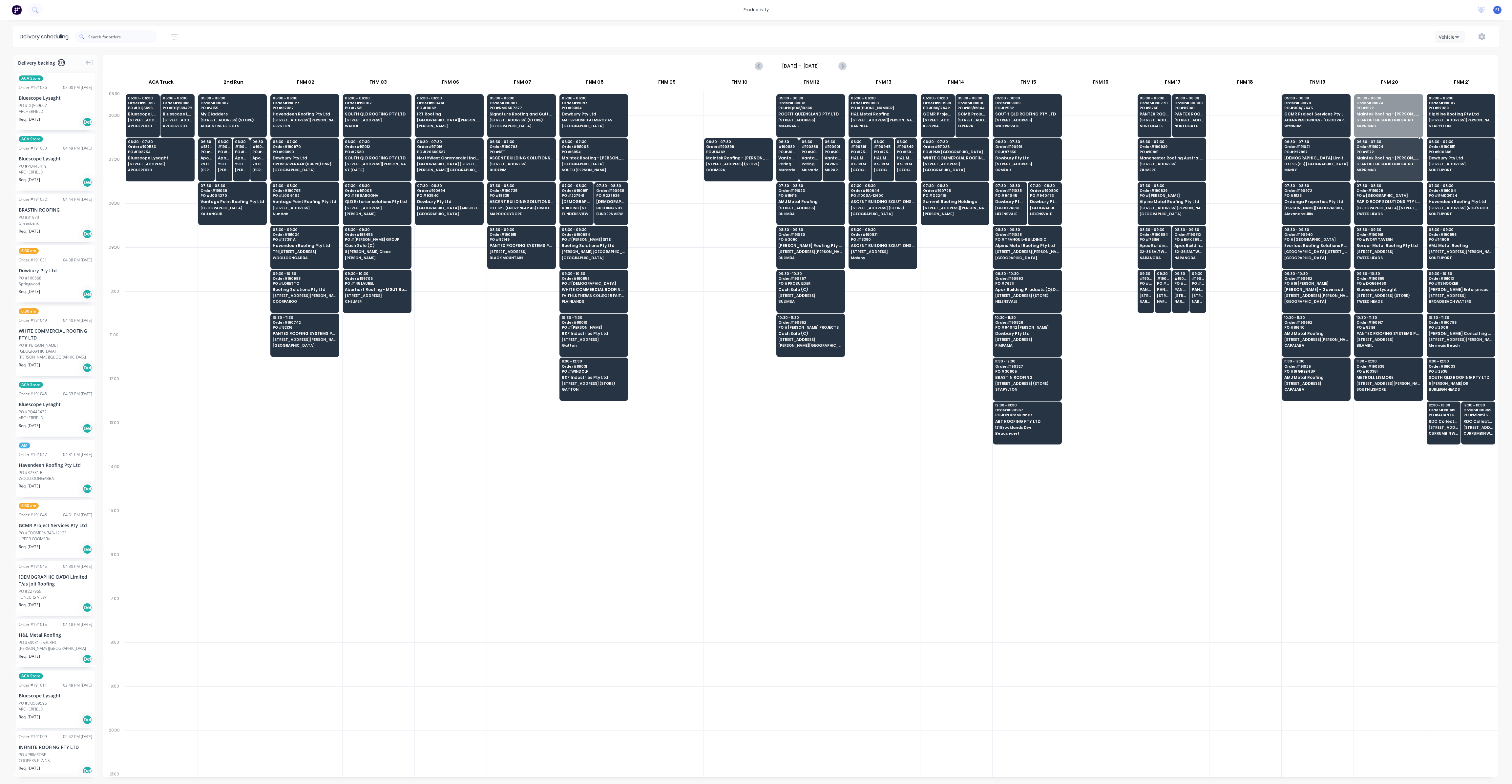
drag, startPoint x: 1373, startPoint y: 128, endPoint x: 1378, endPoint y: 166, distance: 38.3
drag, startPoint x: 739, startPoint y: 171, endPoint x: 1372, endPoint y: 132, distance: 634.2
click at [1448, 37] on div "Vehicle" at bounding box center [1448, 37] width 19 height 7
click at [1479, 37] on icon "button" at bounding box center [1482, 37] width 7 height 7
click at [1468, 54] on div "Run Sheet" at bounding box center [1461, 54] width 51 height 9
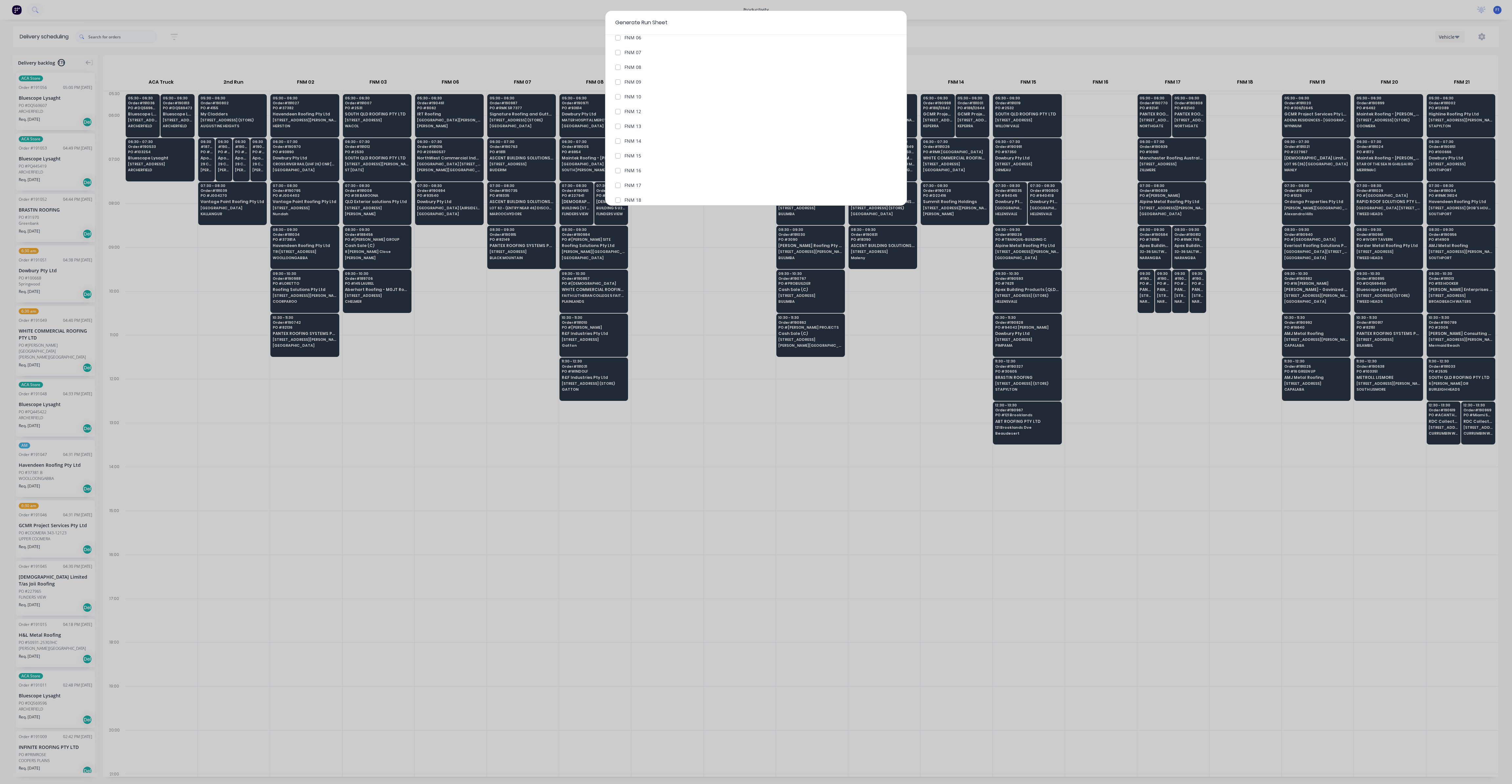
scroll to position [197, 0]
click at [625, 176] on label "FNM 20" at bounding box center [633, 177] width 16 height 7
click at [619, 176] on 20 "FNM 20" at bounding box center [618, 177] width 5 height 6
checkbox 20 "true"
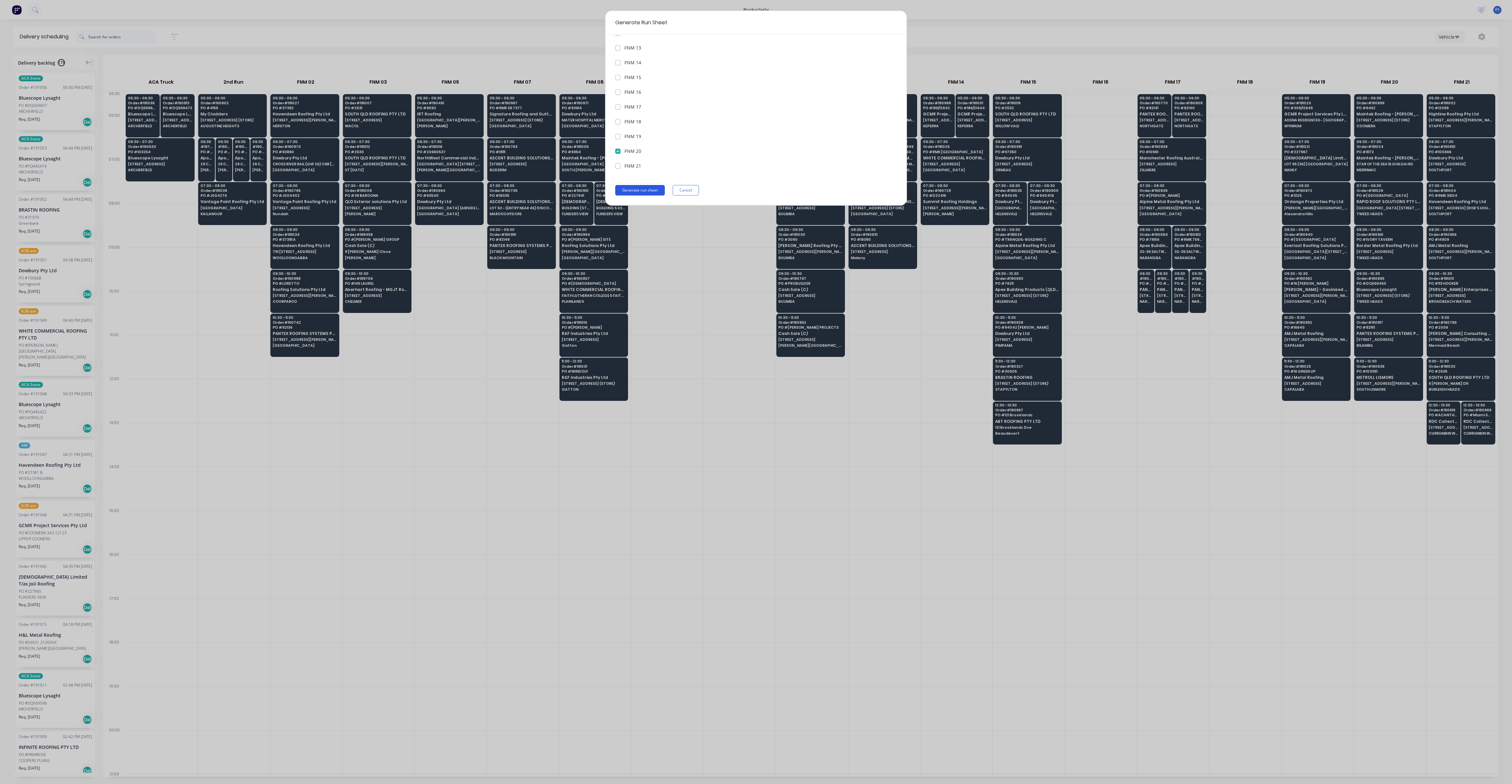
click at [651, 190] on button "Generate run sheet" at bounding box center [640, 190] width 50 height 10
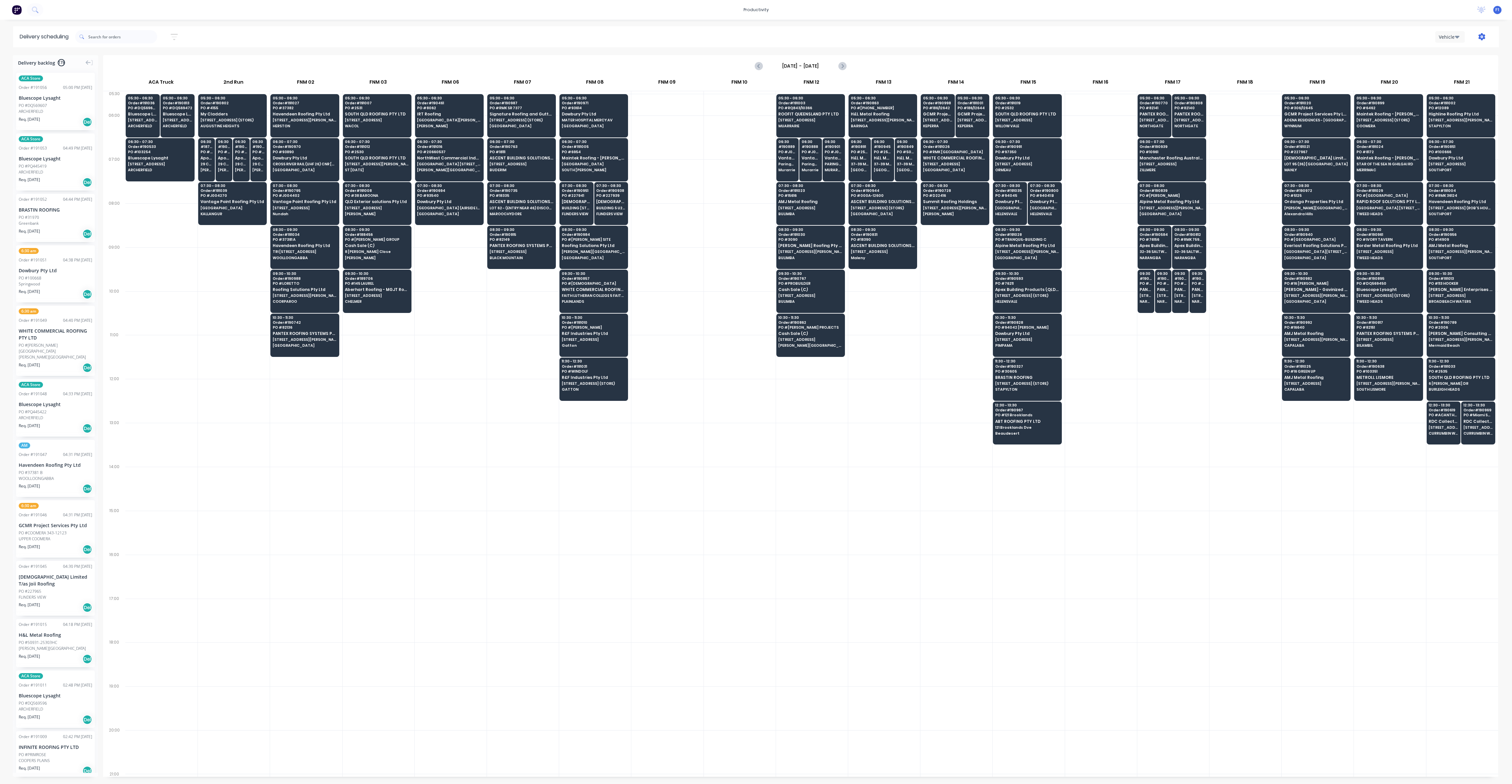
click at [1482, 40] on icon "button" at bounding box center [1482, 37] width 7 height 7
click at [1458, 53] on div "Run Sheet" at bounding box center [1461, 54] width 51 height 9
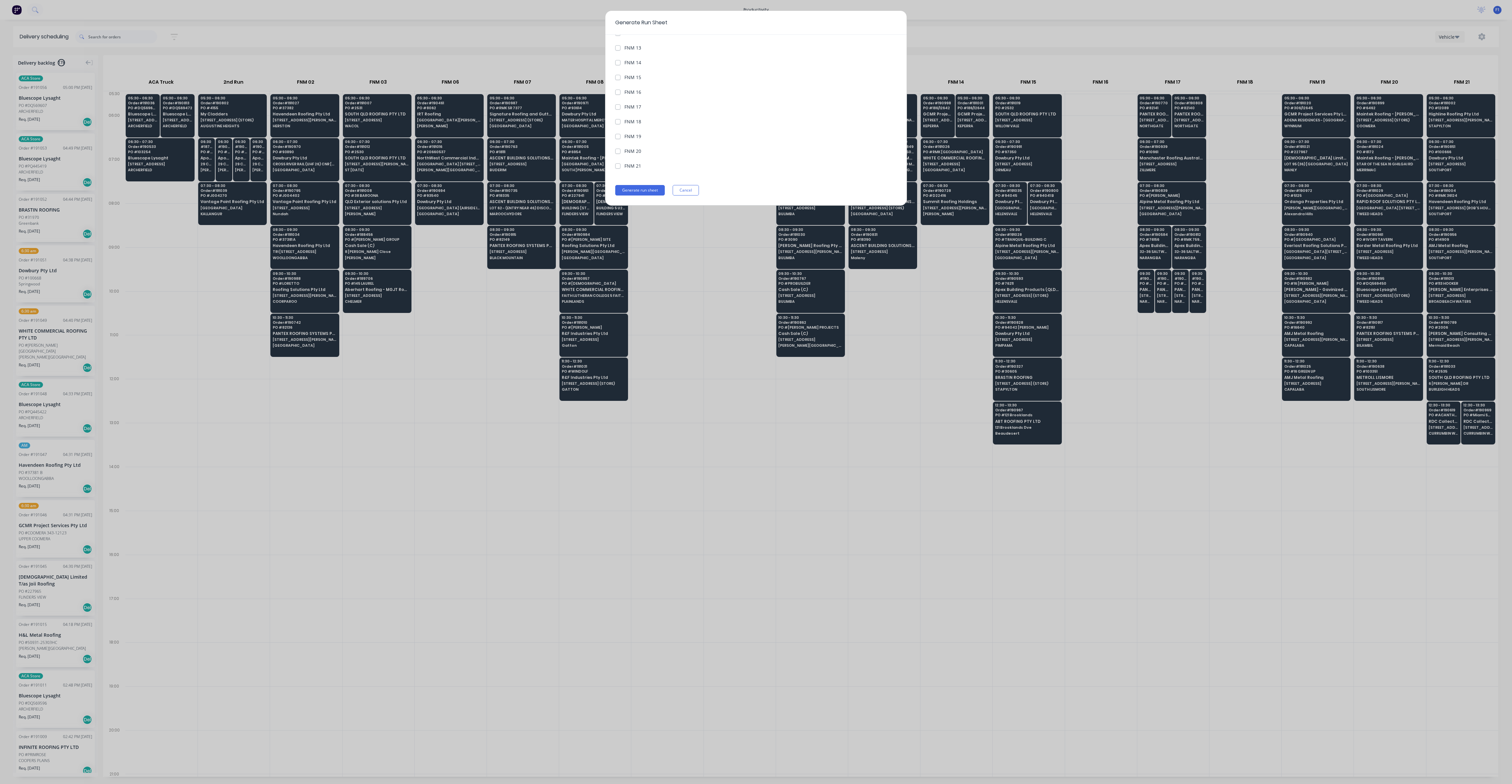
click at [637, 165] on label "FNM 21" at bounding box center [633, 166] width 16 height 7
click at [621, 165] on 21 "FNM 21" at bounding box center [618, 166] width 5 height 6
checkbox 21 "true"
click at [646, 189] on button "Generate run sheet" at bounding box center [640, 190] width 50 height 10
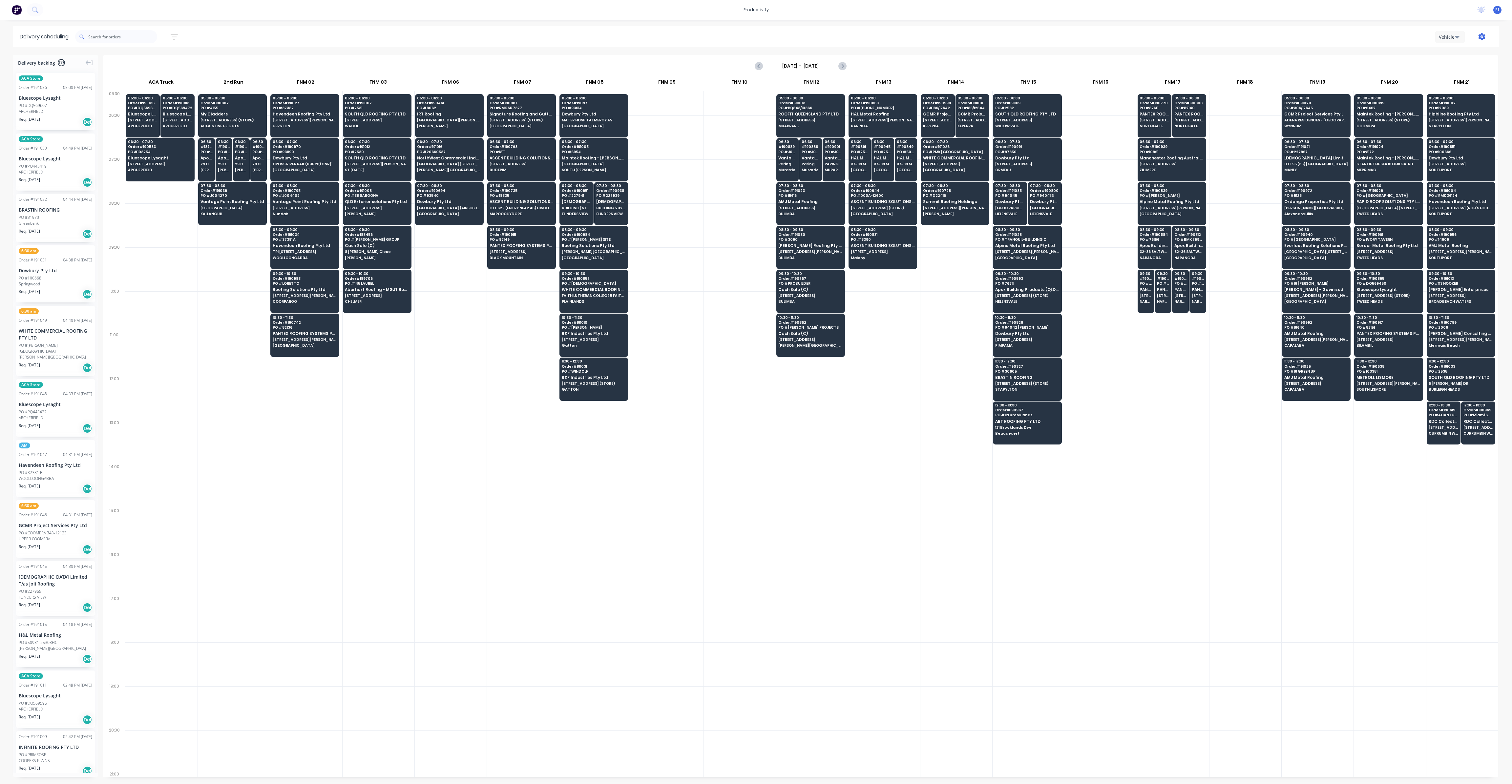
click at [1479, 37] on icon "button" at bounding box center [1482, 37] width 7 height 7
click at [1468, 53] on div "Run Sheet" at bounding box center [1461, 54] width 51 height 9
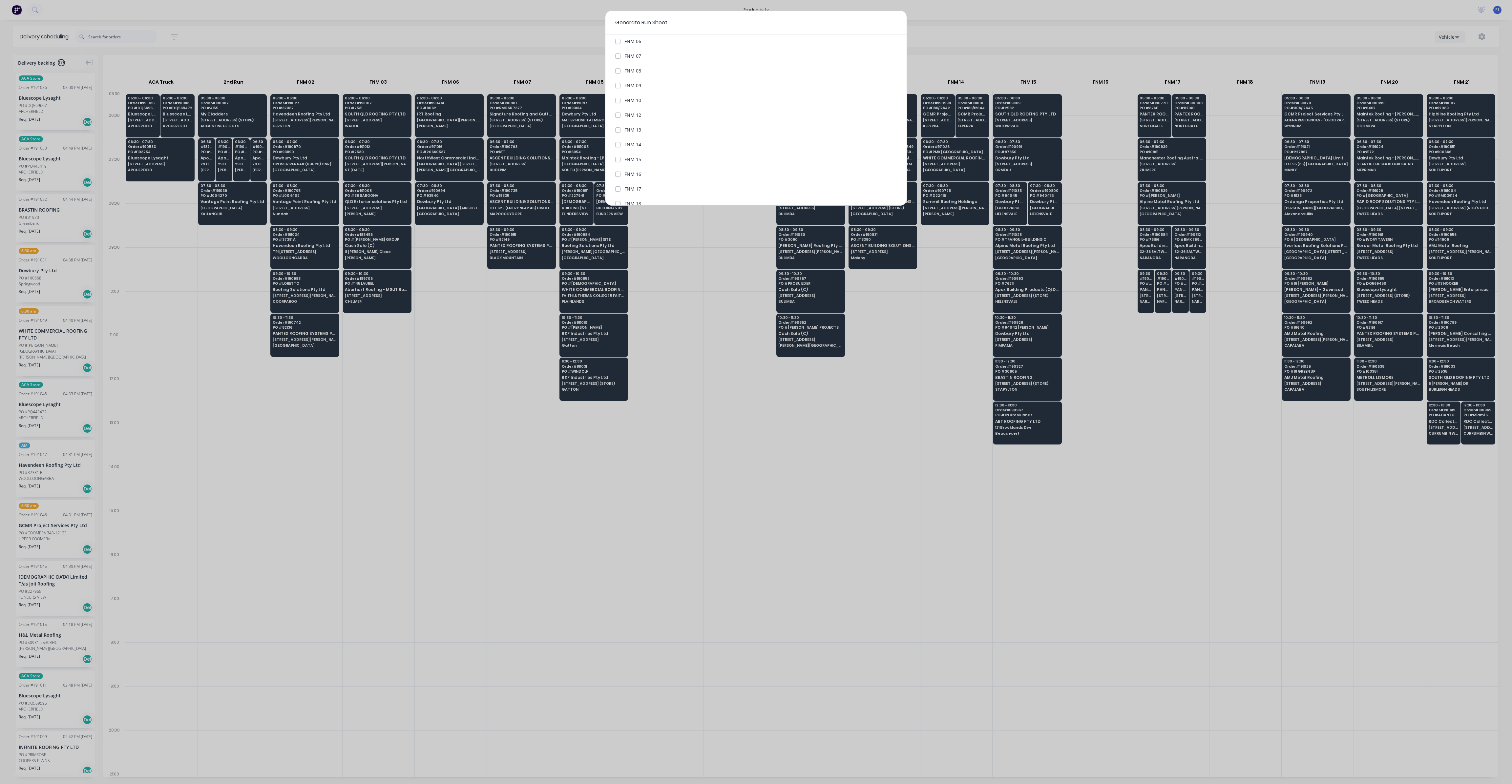
scroll to position [197, 0]
click at [625, 102] on label "FNM 15" at bounding box center [633, 103] width 16 height 7
click at [616, 102] on 15 "FNM 15" at bounding box center [618, 103] width 5 height 6
checkbox 15 "true"
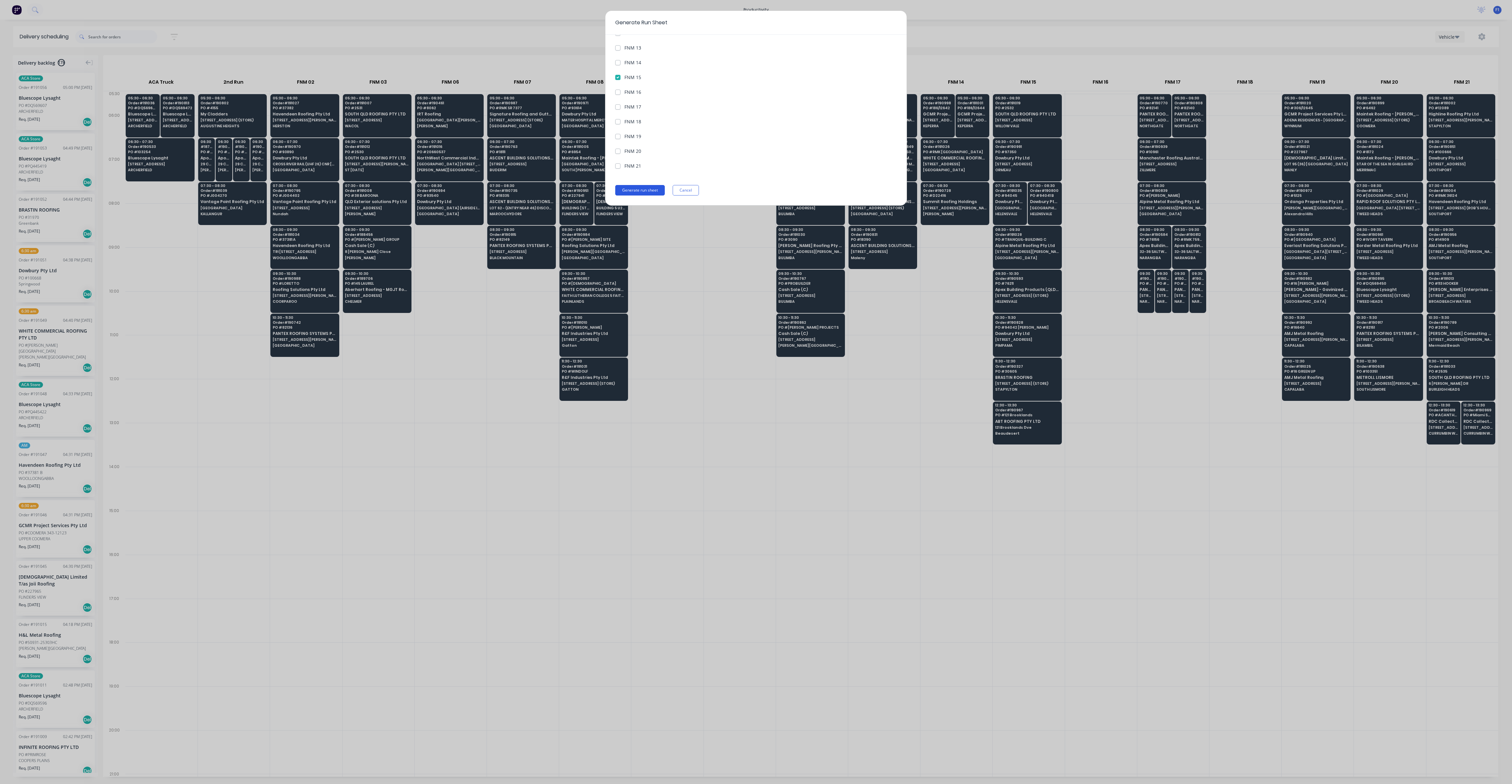
click at [637, 190] on button "Generate run sheet" at bounding box center [640, 190] width 50 height 10
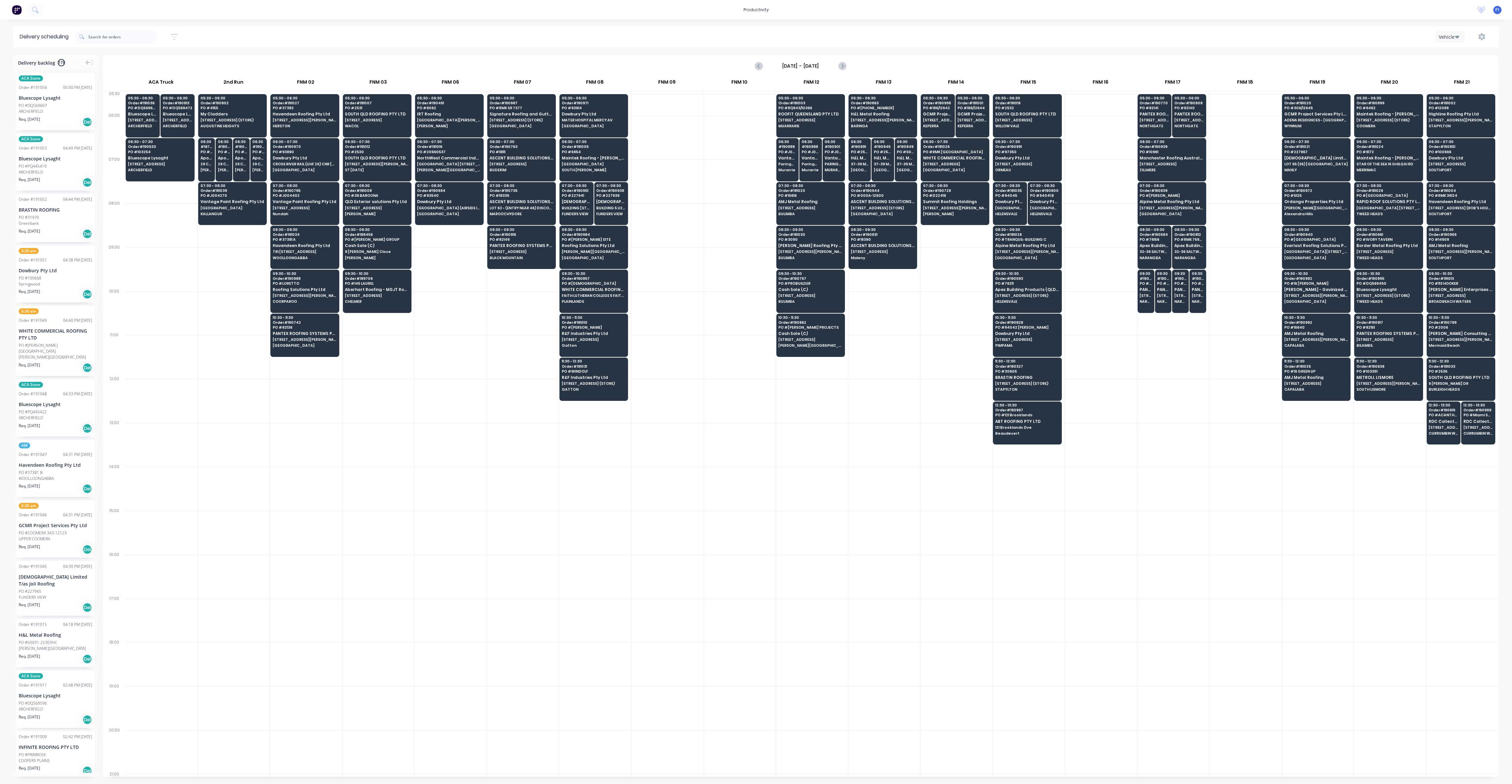
drag, startPoint x: 1084, startPoint y: 552, endPoint x: 1017, endPoint y: 556, distance: 67.1
click at [1017, 556] on div "05:30 - 06:30 Order # 191036 PO # DQ569604 Bluescope Lysaght [STREET_ADDRESS][P…" at bounding box center [812, 434] width 1373 height 686
click at [216, 202] on span "Vantage Point Roofing Pty Ltd" at bounding box center [232, 201] width 64 height 4
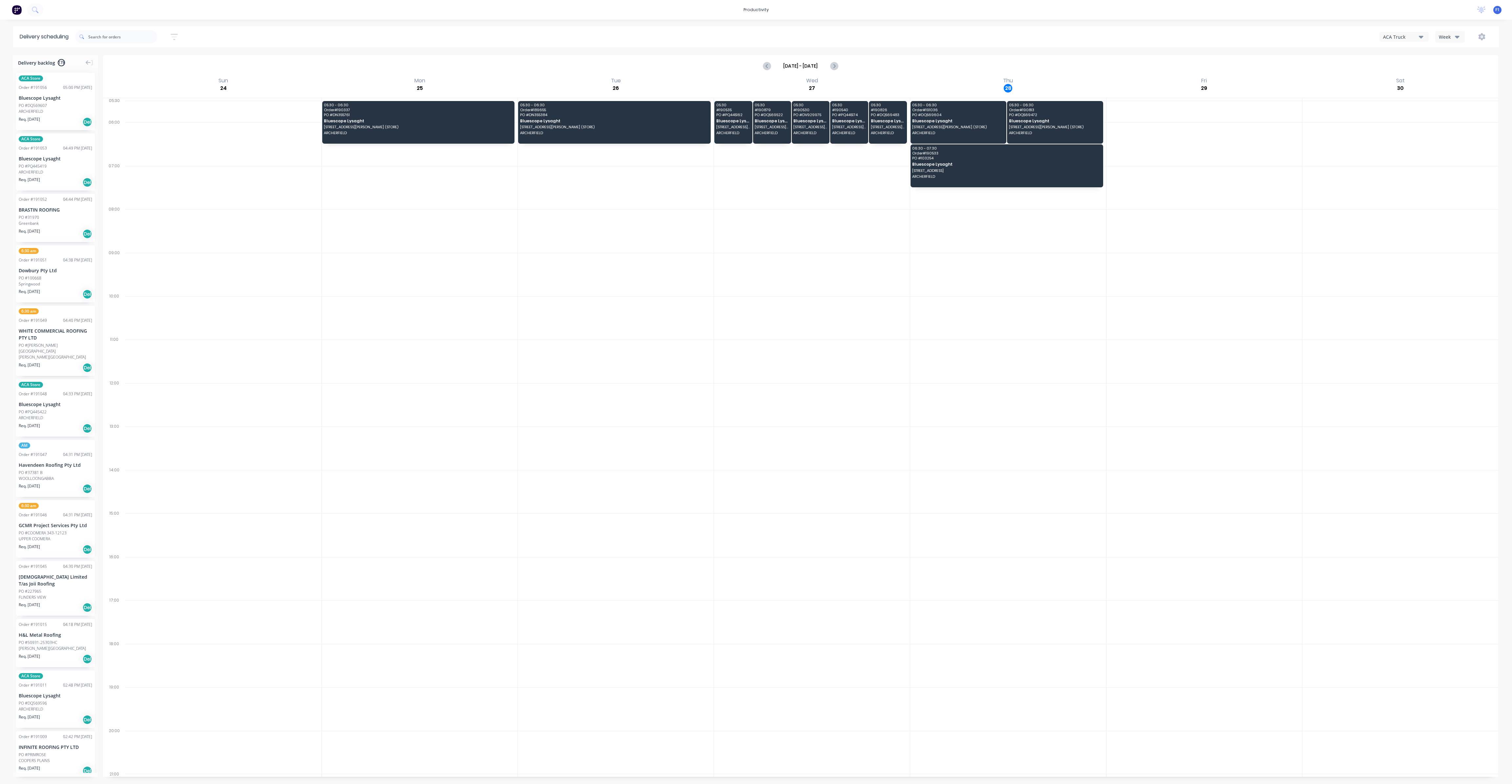
click at [1449, 39] on div "Week" at bounding box center [1448, 37] width 19 height 7
click at [1459, 69] on div "Vehicle" at bounding box center [1468, 67] width 65 height 13
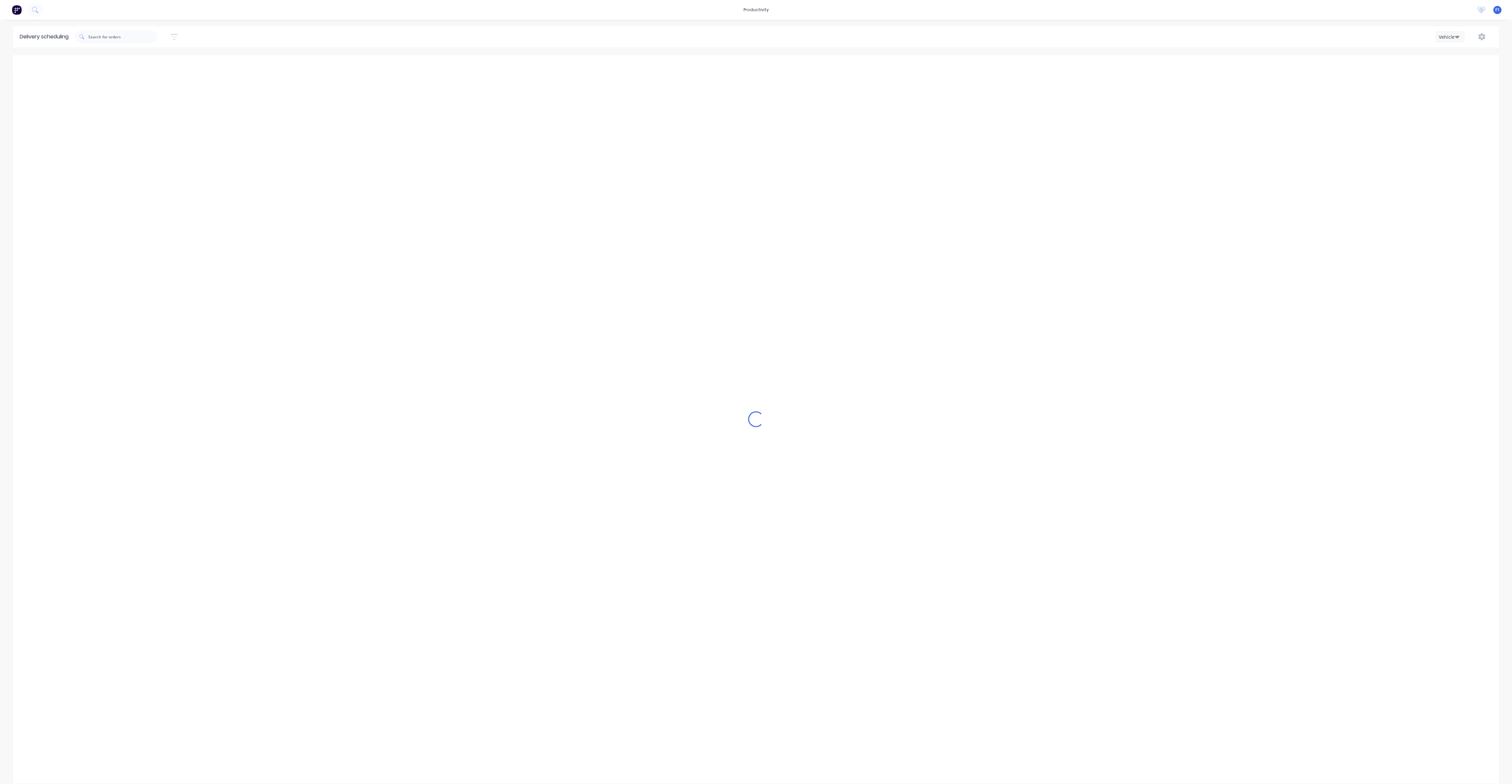
scroll to position [0, 0]
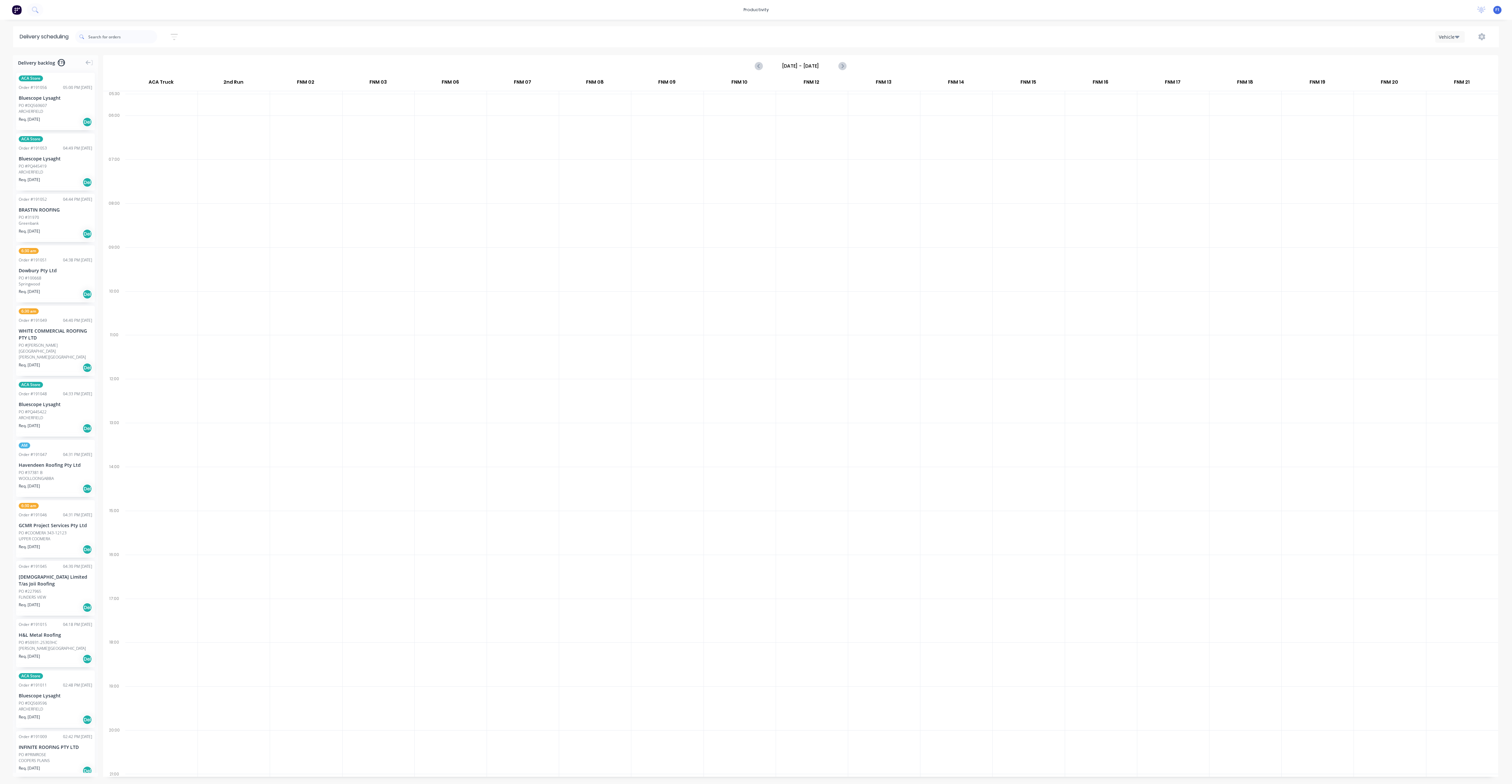
click at [829, 65] on input "[DATE] - [DATE]" at bounding box center [800, 65] width 65 height 10
click at [832, 149] on div "28" at bounding box center [830, 149] width 10 height 10
type input "[DATE] - [DATE]"
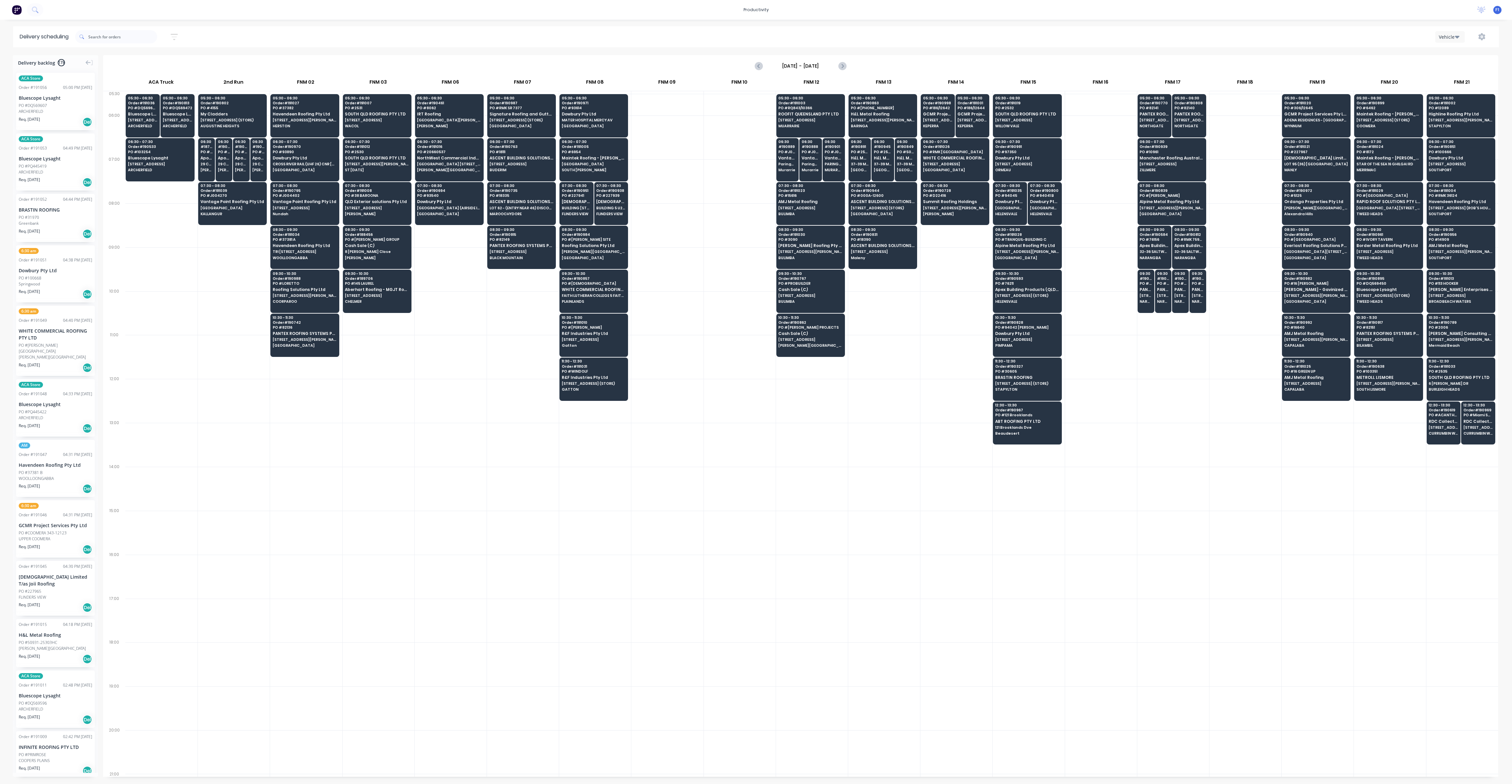
click at [743, 206] on div at bounding box center [740, 225] width 72 height 44
click at [238, 206] on span "[GEOGRAPHIC_DATA]" at bounding box center [232, 208] width 64 height 4
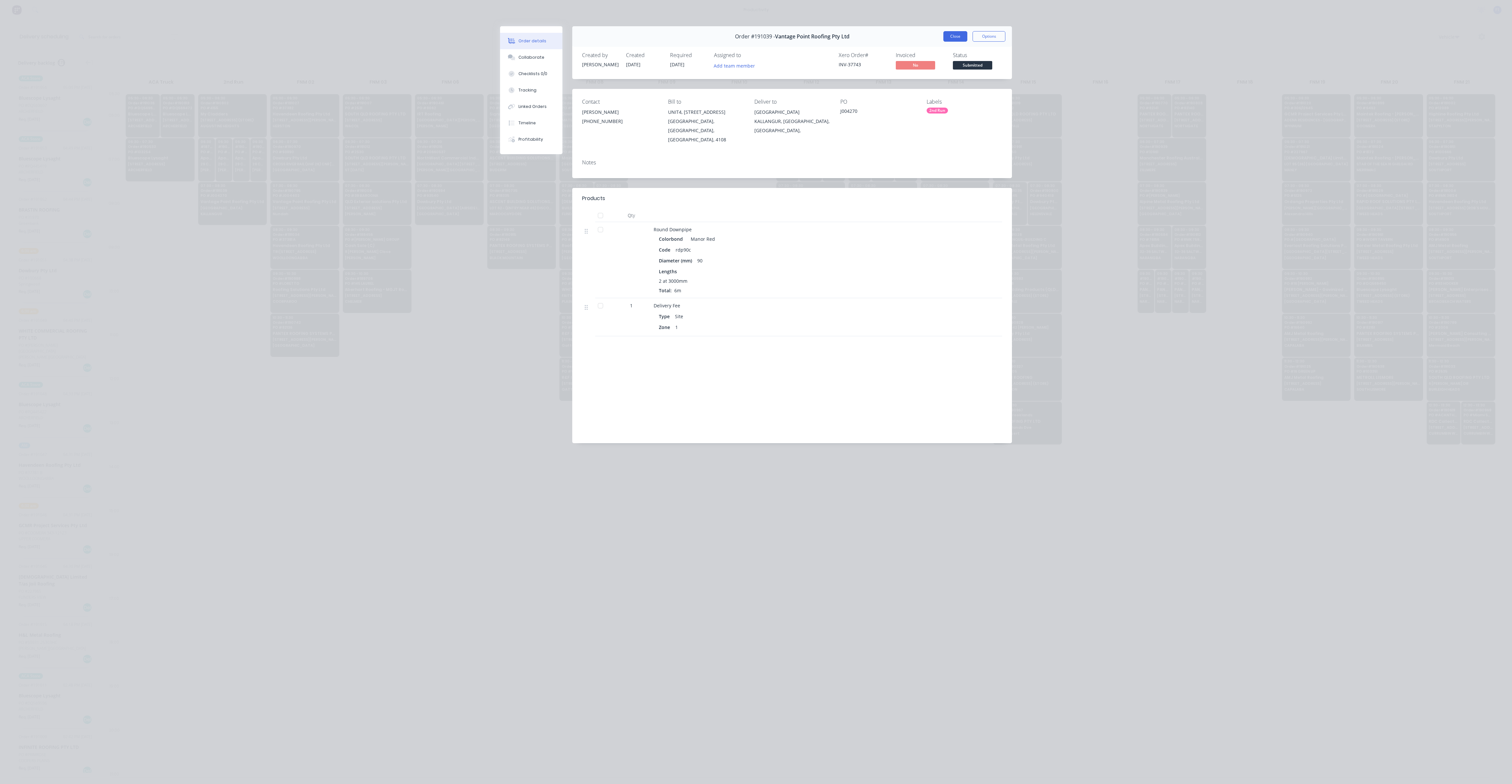
click at [965, 38] on button "Close" at bounding box center [955, 36] width 24 height 10
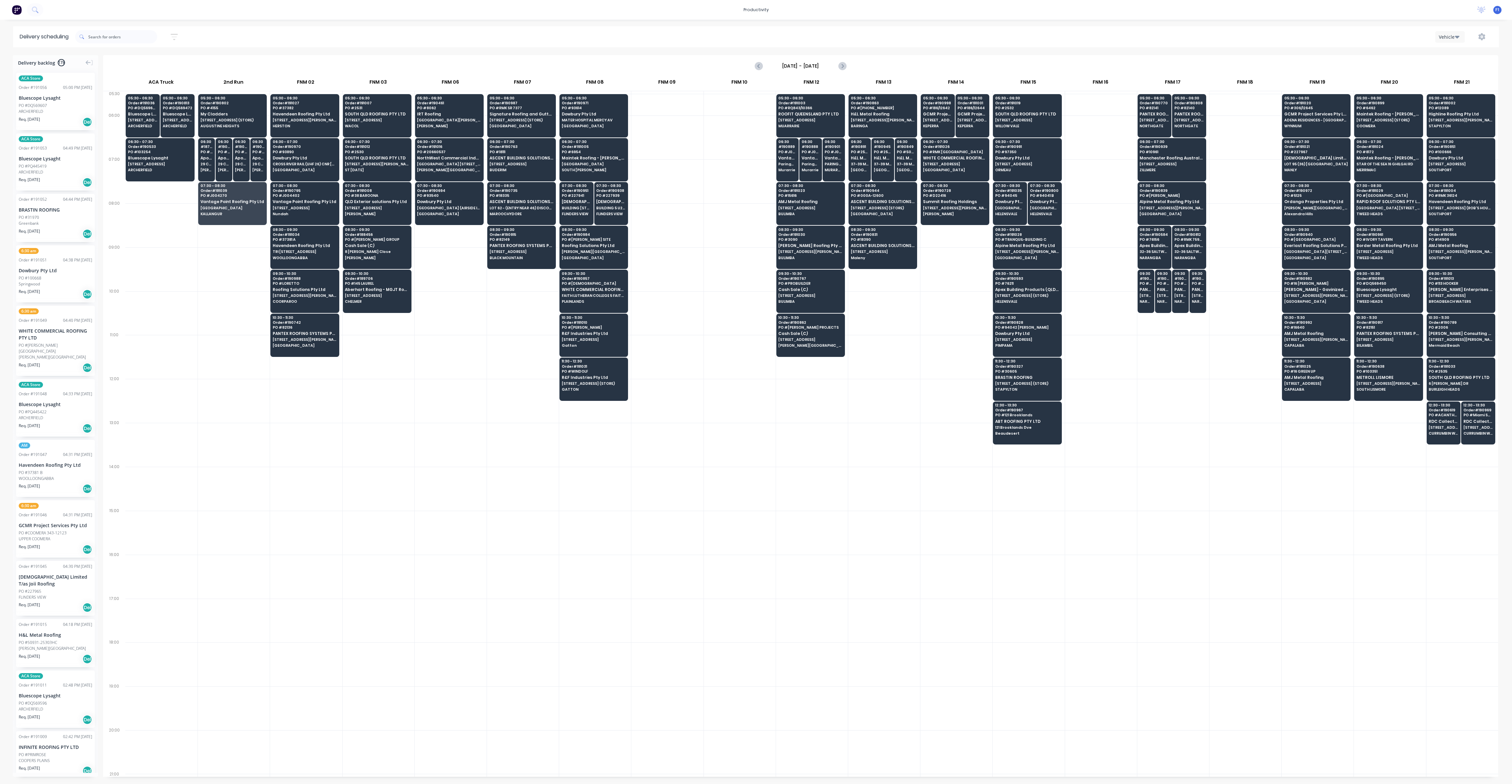
click at [379, 444] on div at bounding box center [379, 445] width 72 height 44
click at [1390, 113] on span "Maintek Roofing - [PERSON_NAME]" at bounding box center [1389, 114] width 64 height 4
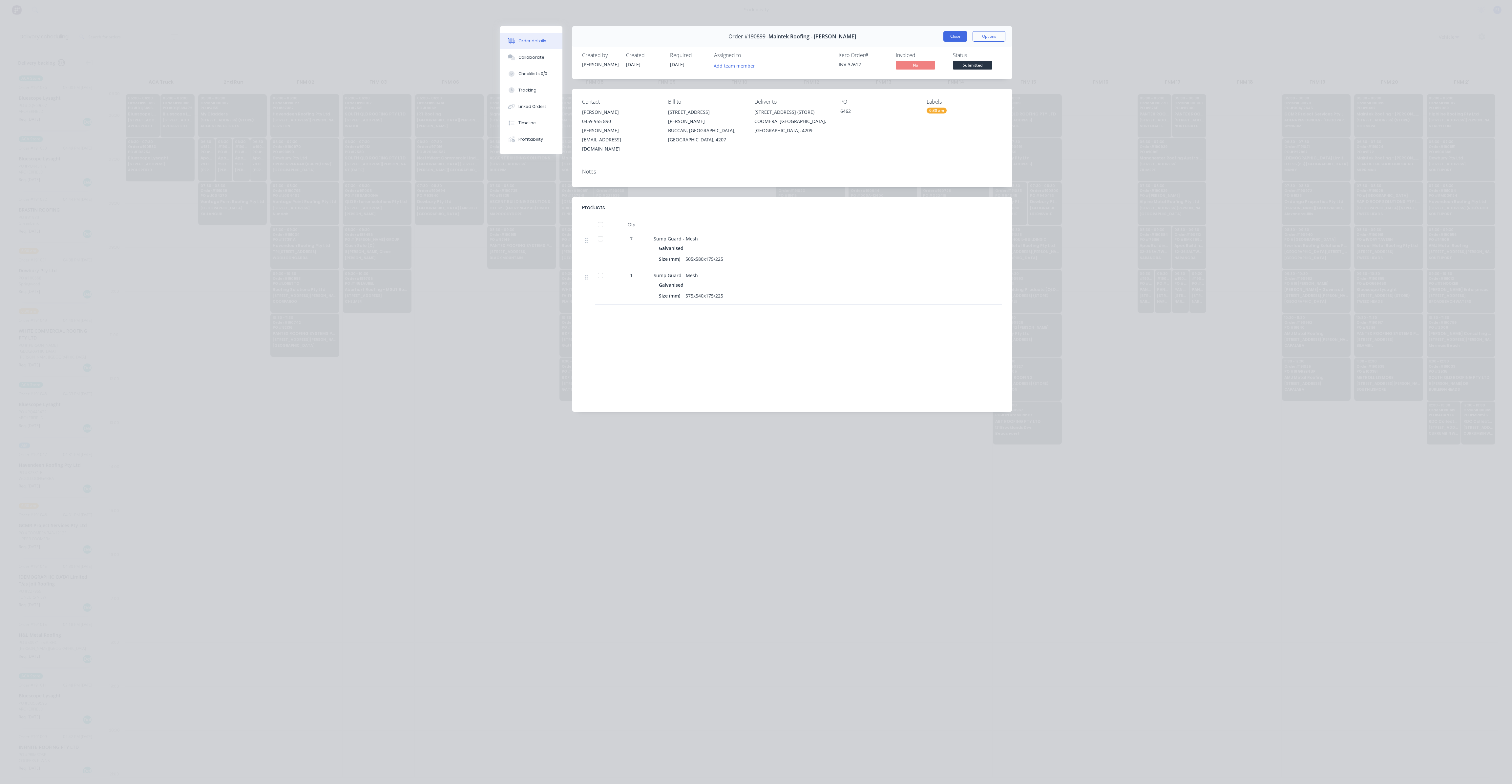
click at [960, 34] on button "Close" at bounding box center [955, 36] width 24 height 10
